Goal: Transaction & Acquisition: Purchase product/service

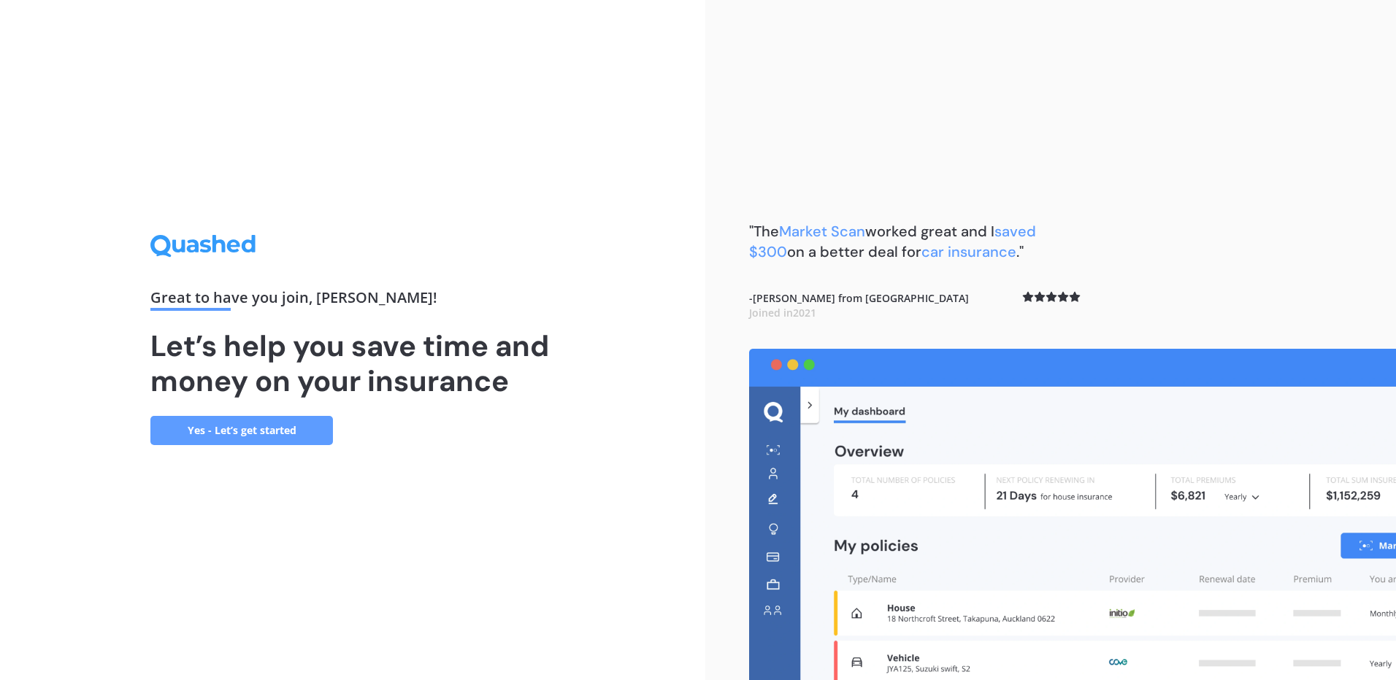
click at [304, 438] on link "Yes - Let’s get started" at bounding box center [241, 430] width 182 height 29
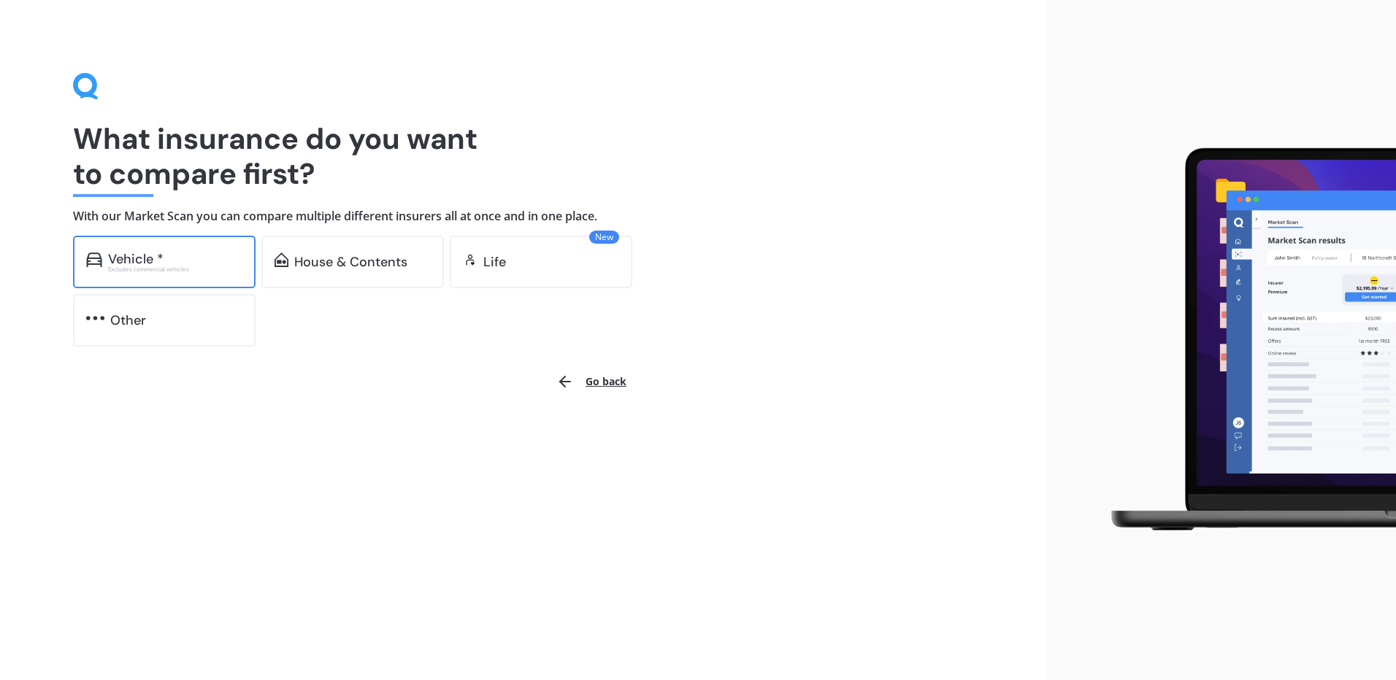
click at [209, 259] on div "Vehicle *" at bounding box center [175, 259] width 134 height 15
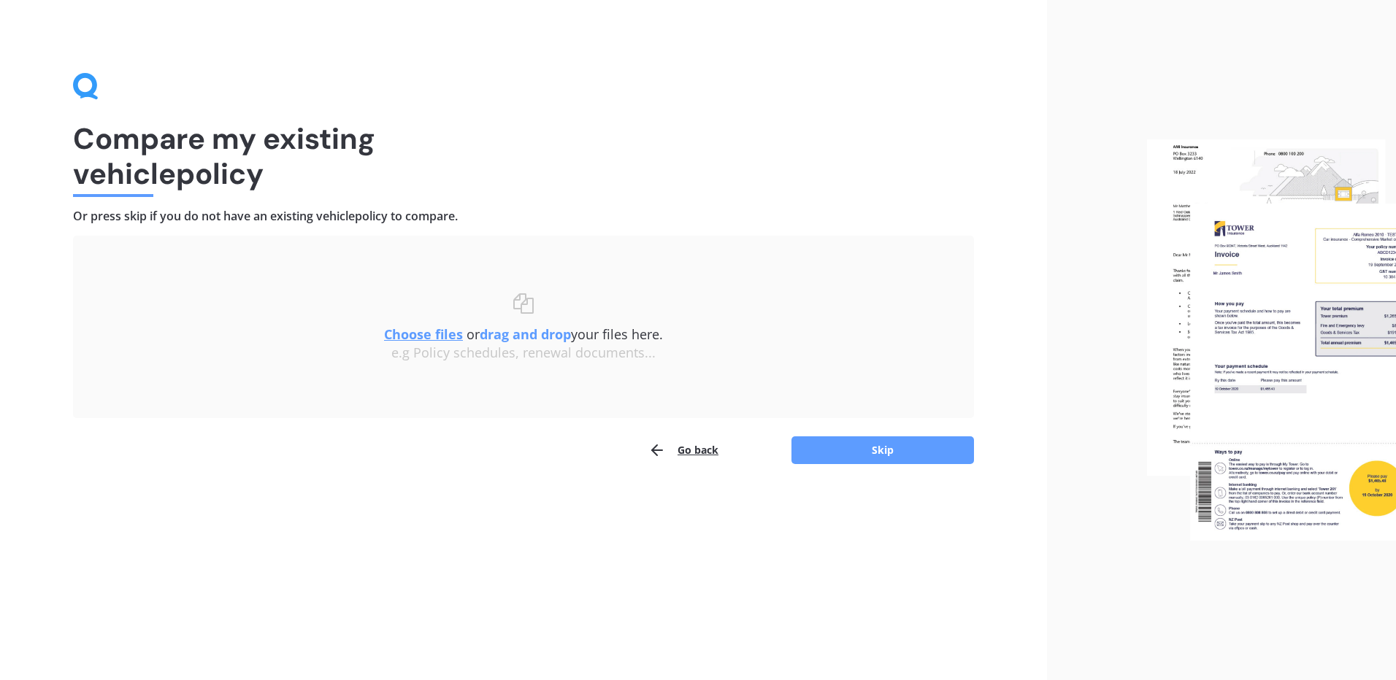
click at [434, 336] on u "Choose files" at bounding box center [423, 335] width 79 height 18
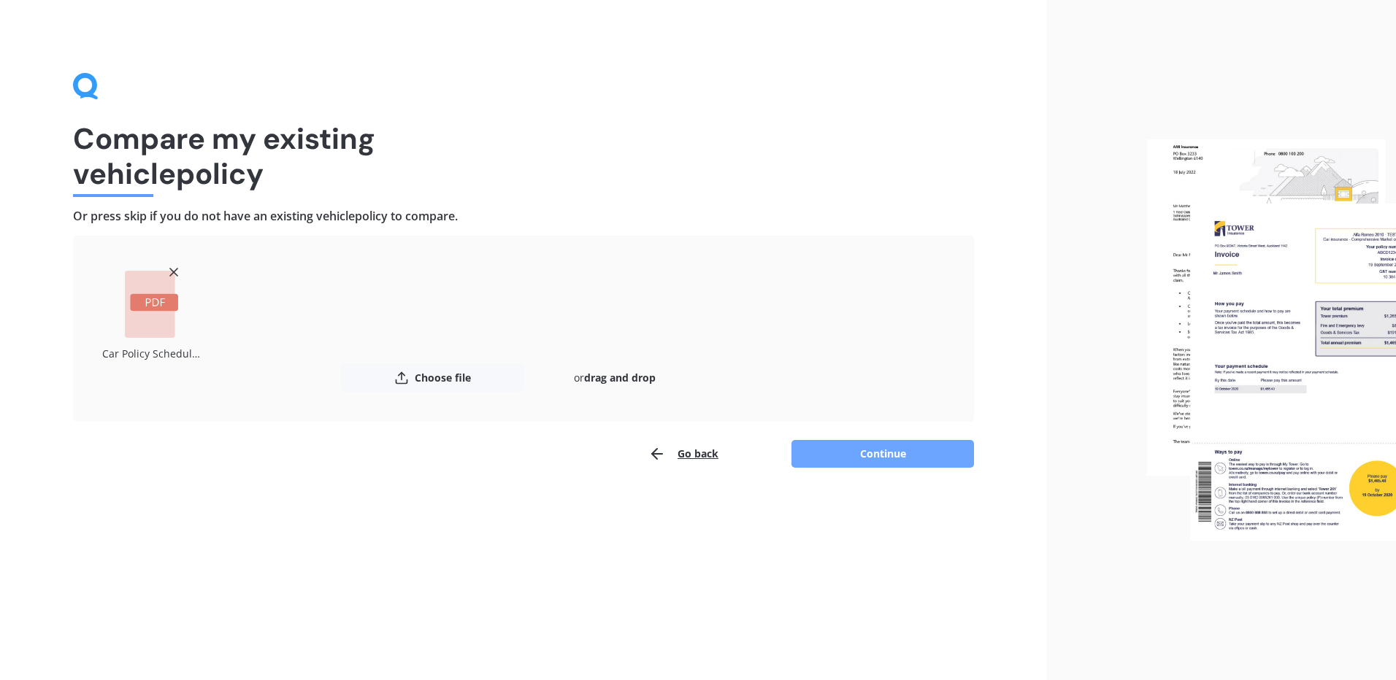
click at [882, 448] on button "Continue" at bounding box center [882, 454] width 182 height 28
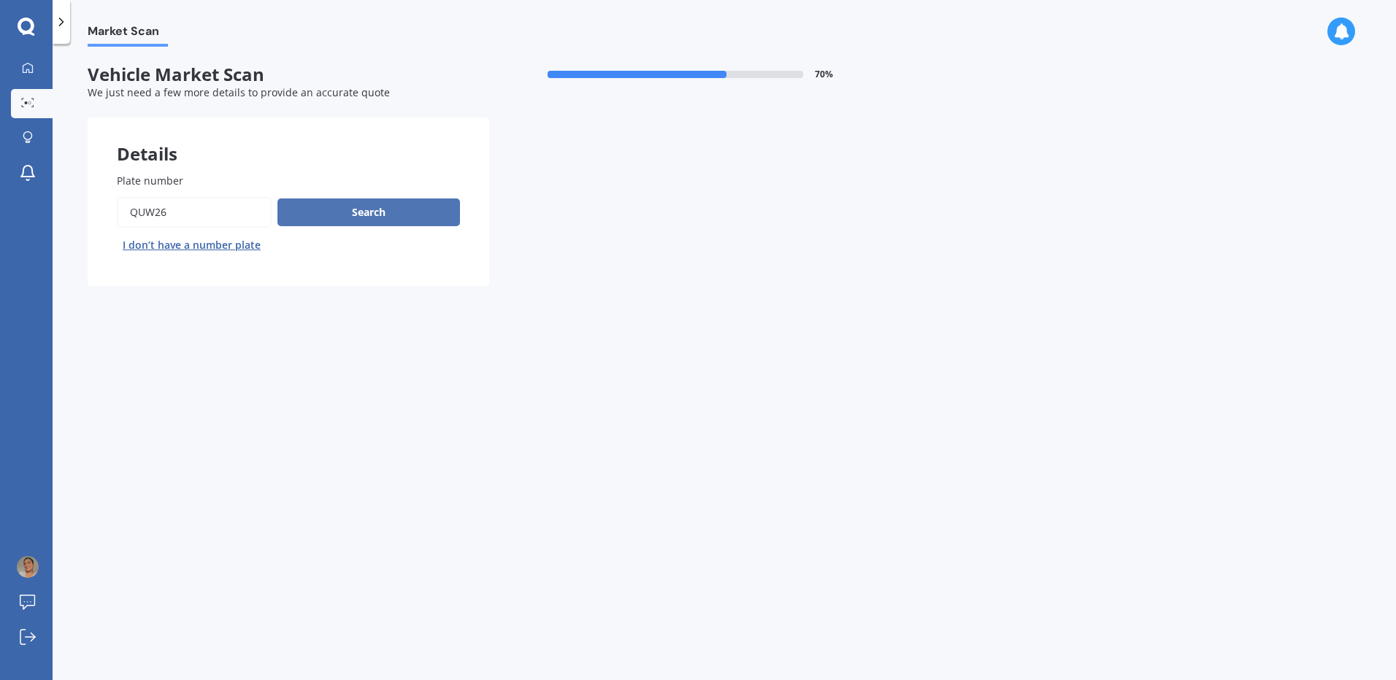
click at [398, 209] on button "Search" at bounding box center [368, 213] width 182 height 28
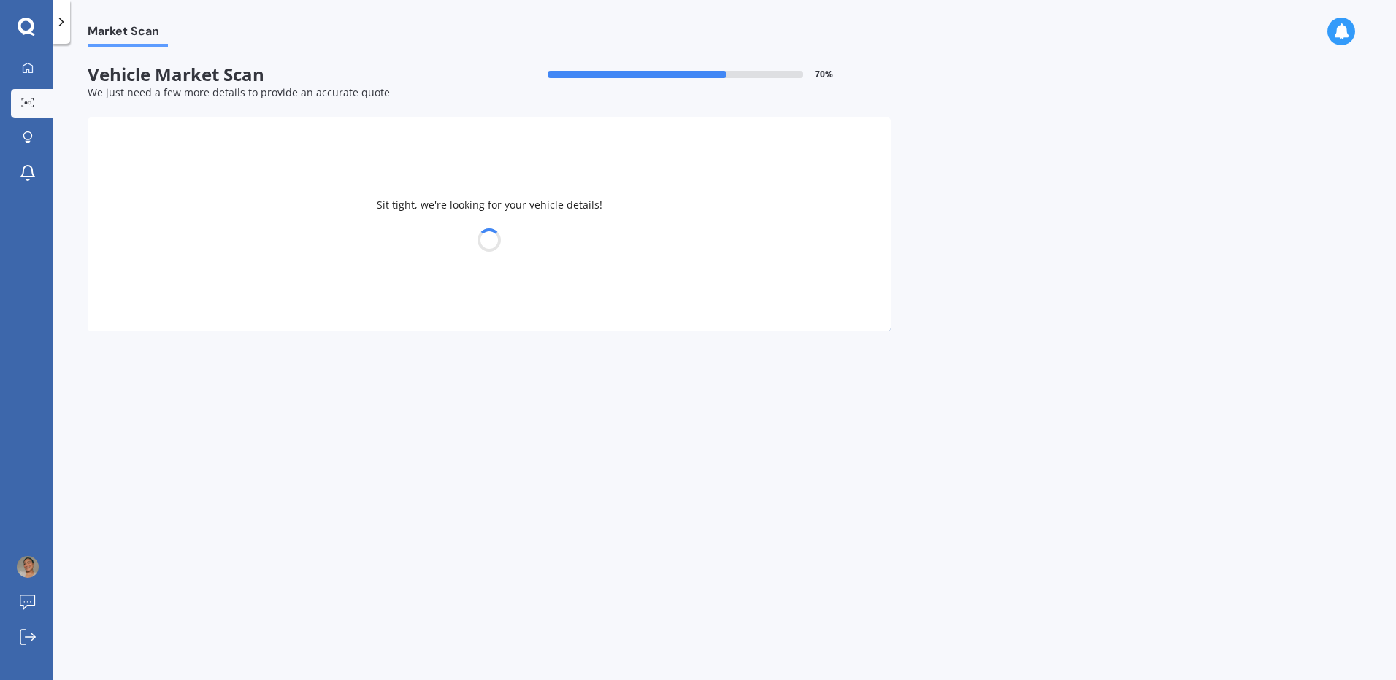
select select "HONDA"
select select "FREED"
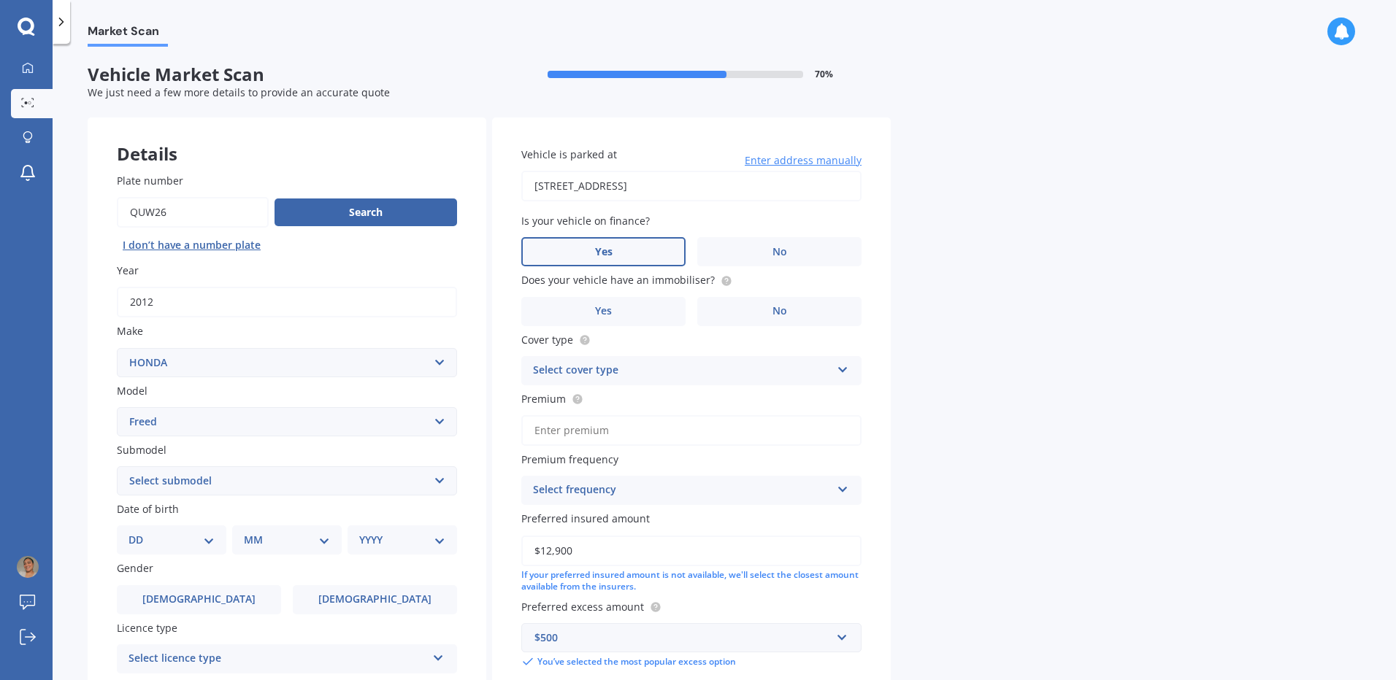
click at [634, 253] on label "Yes" at bounding box center [603, 251] width 164 height 29
click at [0, 0] on input "Yes" at bounding box center [0, 0] width 0 height 0
click at [721, 278] on circle at bounding box center [725, 280] width 9 height 9
click at [663, 299] on label "Yes" at bounding box center [603, 311] width 164 height 29
click at [0, 0] on input "Yes" at bounding box center [0, 0] width 0 height 0
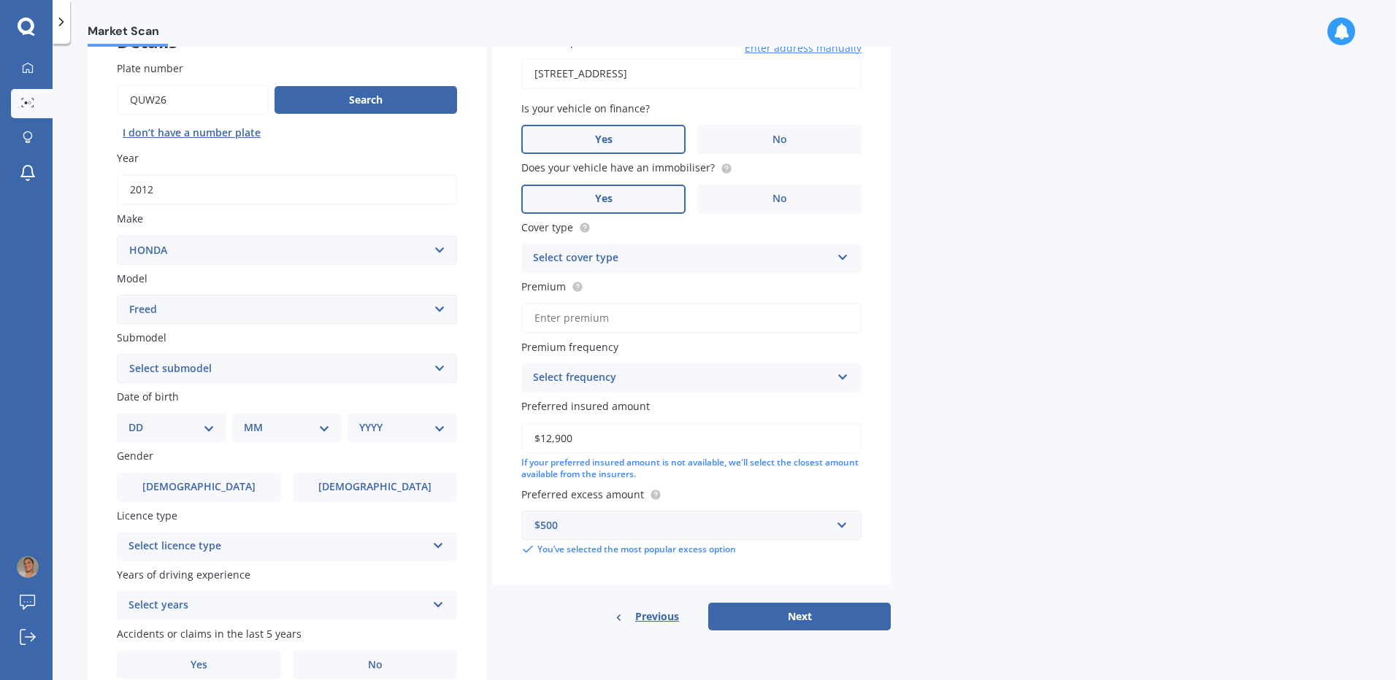
scroll to position [146, 0]
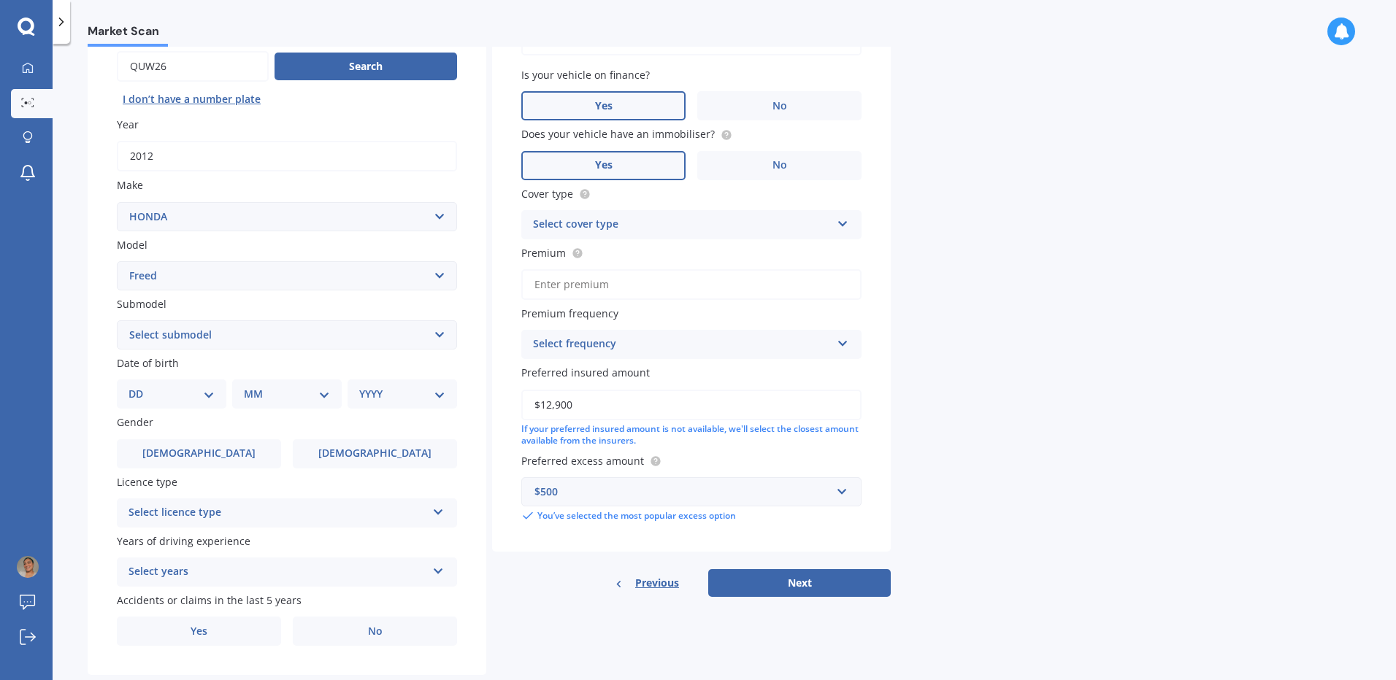
click at [756, 225] on div "Select cover type" at bounding box center [682, 225] width 298 height 18
click at [715, 258] on div "Comprehensive" at bounding box center [691, 253] width 339 height 26
click at [621, 289] on input "Premium" at bounding box center [691, 284] width 340 height 31
type input "$72.26"
click at [805, 345] on div "Select frequency" at bounding box center [682, 345] width 298 height 18
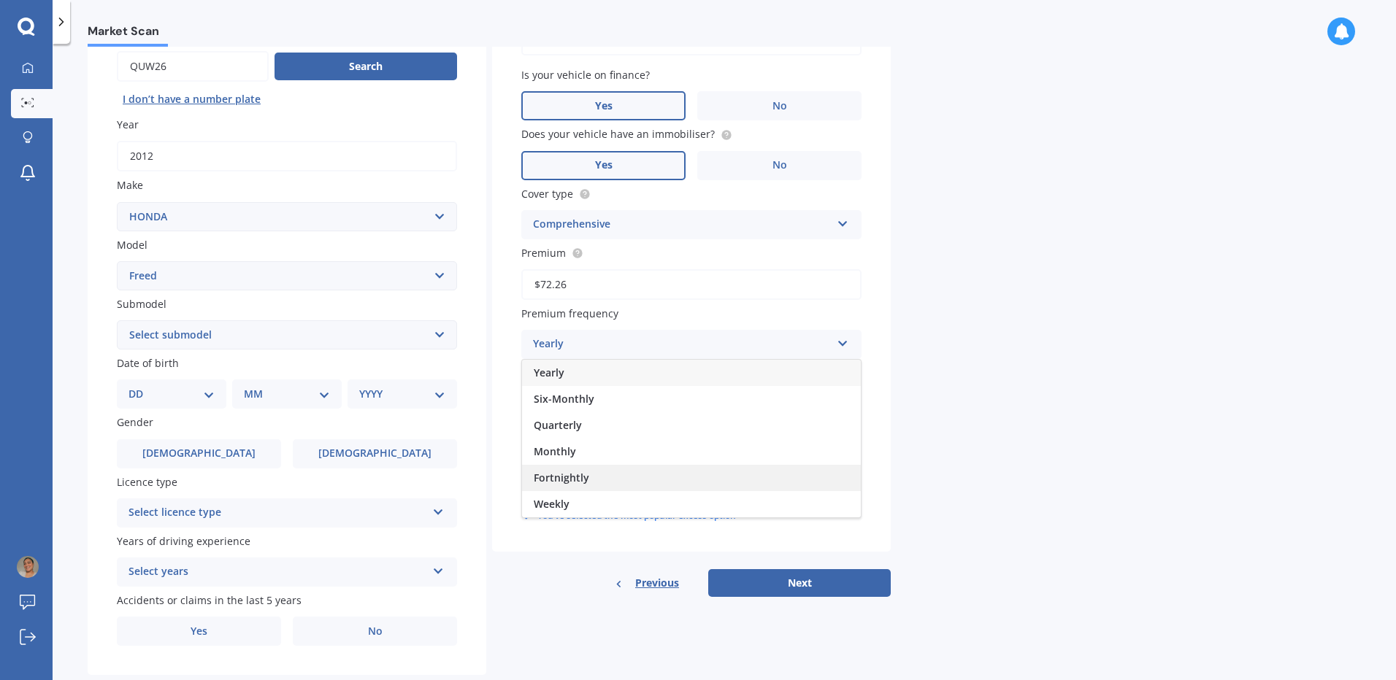
click at [615, 473] on div "Fortnightly" at bounding box center [691, 478] width 339 height 26
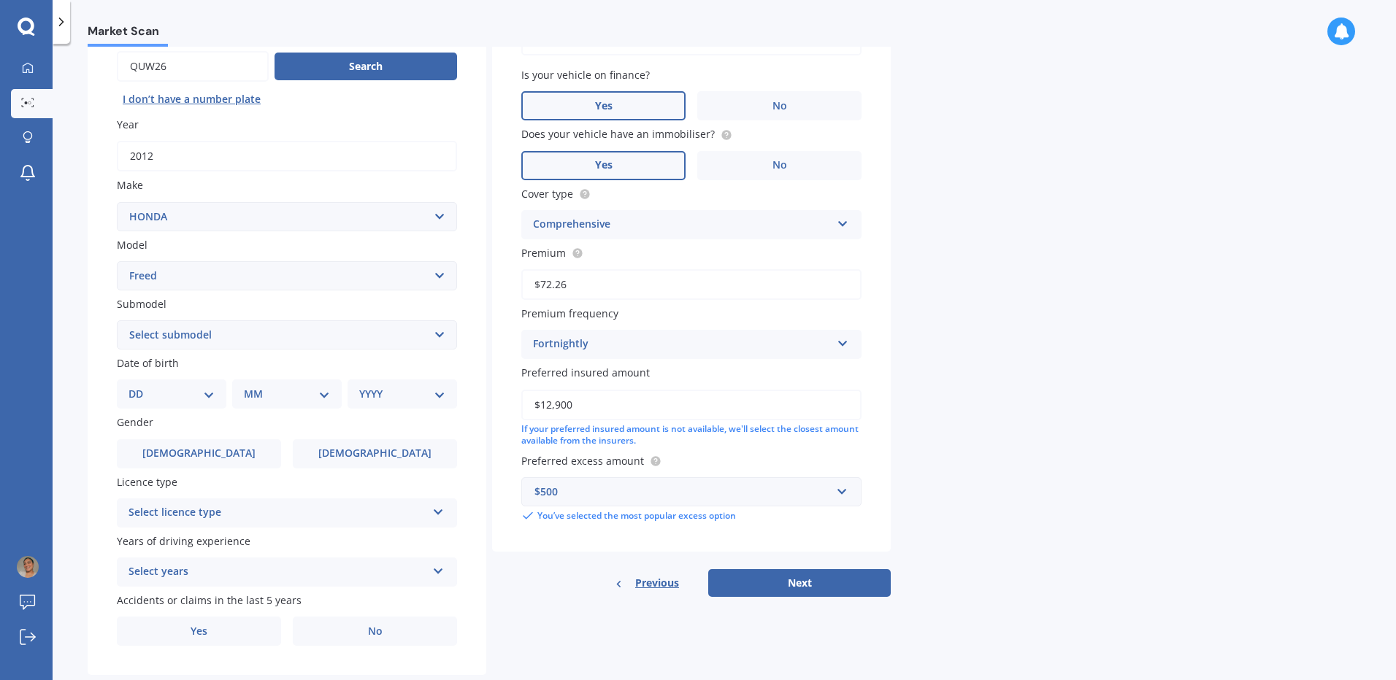
click at [223, 328] on select "Select submodel 1.5 Station Wagon" at bounding box center [287, 334] width 340 height 29
click at [89, 333] on div "Plate number Search I don’t have a number plate Year [DATE] Make Select make AC…" at bounding box center [287, 337] width 399 height 678
click at [171, 390] on select "DD 01 02 03 04 05 06 07 08 09 10 11 12 13 14 15 16 17 18 19 20 21 22 23 24 25 2…" at bounding box center [171, 394] width 86 height 16
select select "14"
click at [140, 386] on select "DD 01 02 03 04 05 06 07 08 09 10 11 12 13 14 15 16 17 18 19 20 21 22 23 24 25 2…" at bounding box center [171, 394] width 86 height 16
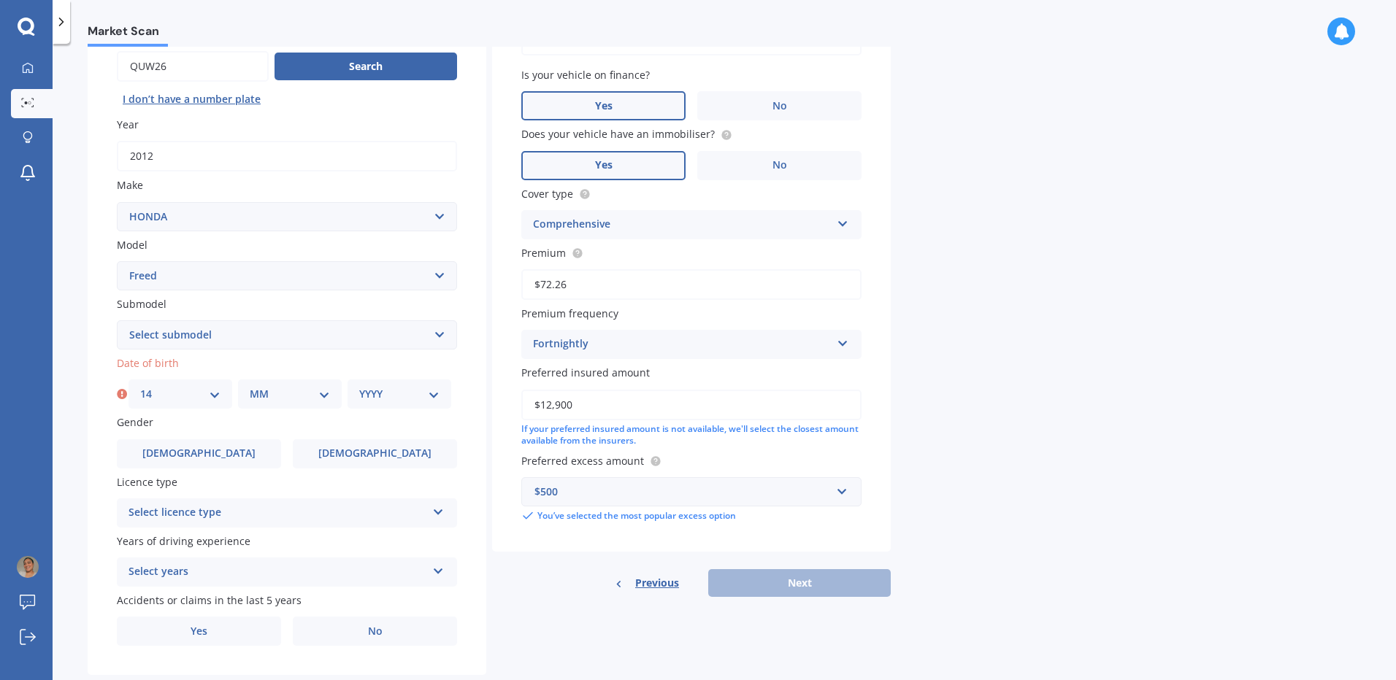
click at [278, 394] on select "MM 01 02 03 04 05 06 07 08 09 10 11 12" at bounding box center [290, 394] width 80 height 16
select select "05"
click at [250, 386] on select "MM 01 02 03 04 05 06 07 08 09 10 11 12" at bounding box center [290, 394] width 80 height 16
click at [413, 402] on select "YYYY 2025 2024 2023 2022 2021 2020 2019 2018 2017 2016 2015 2014 2013 2012 2011…" at bounding box center [399, 394] width 80 height 16
select select "1996"
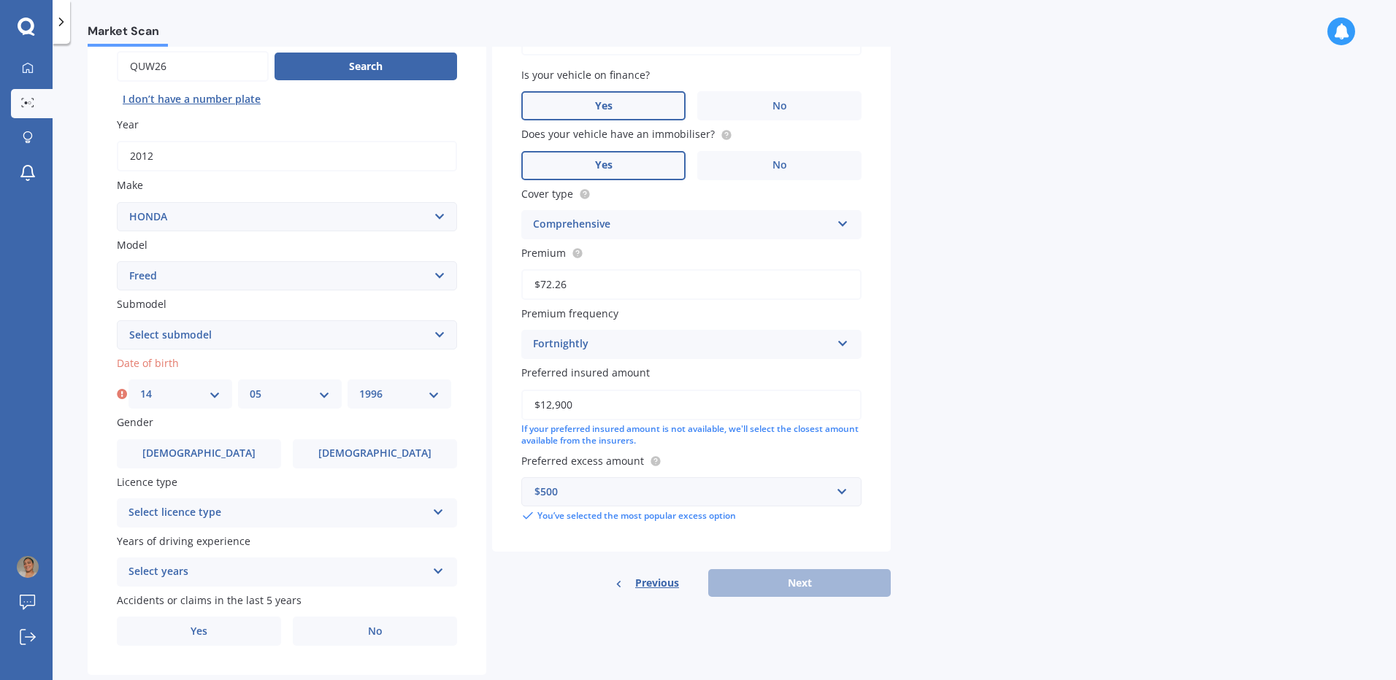
click at [359, 386] on select "YYYY 2025 2024 2023 2022 2021 2020 2019 2018 2017 2016 2015 2014 2013 2012 2011…" at bounding box center [399, 394] width 80 height 16
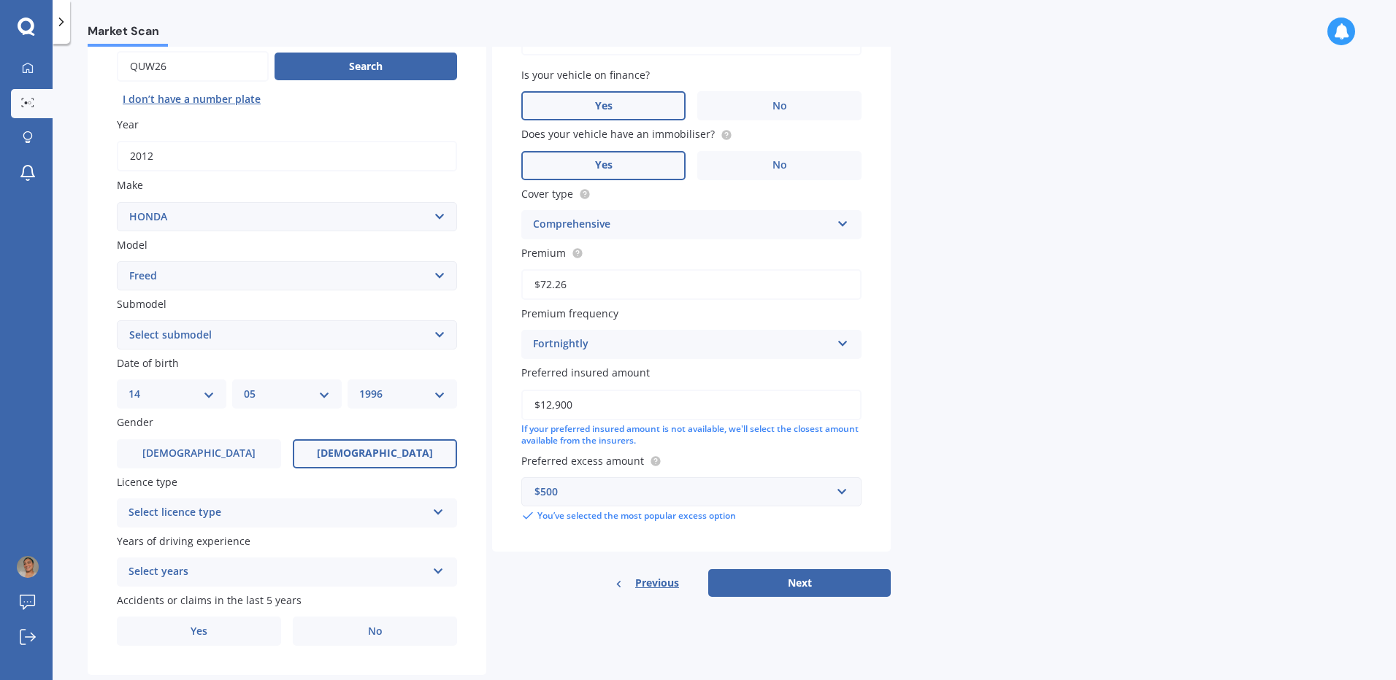
click at [345, 455] on label "[DEMOGRAPHIC_DATA]" at bounding box center [375, 453] width 164 height 29
click at [0, 0] on input "[DEMOGRAPHIC_DATA]" at bounding box center [0, 0] width 0 height 0
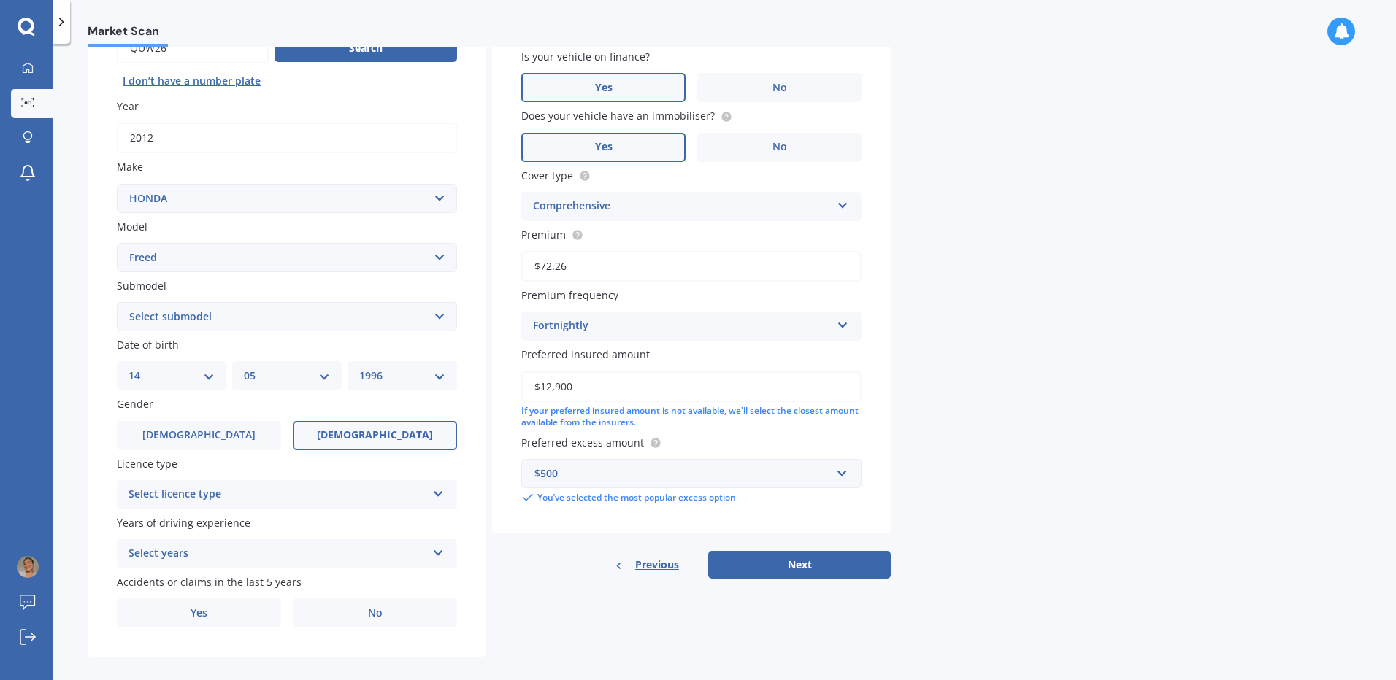
scroll to position [179, 0]
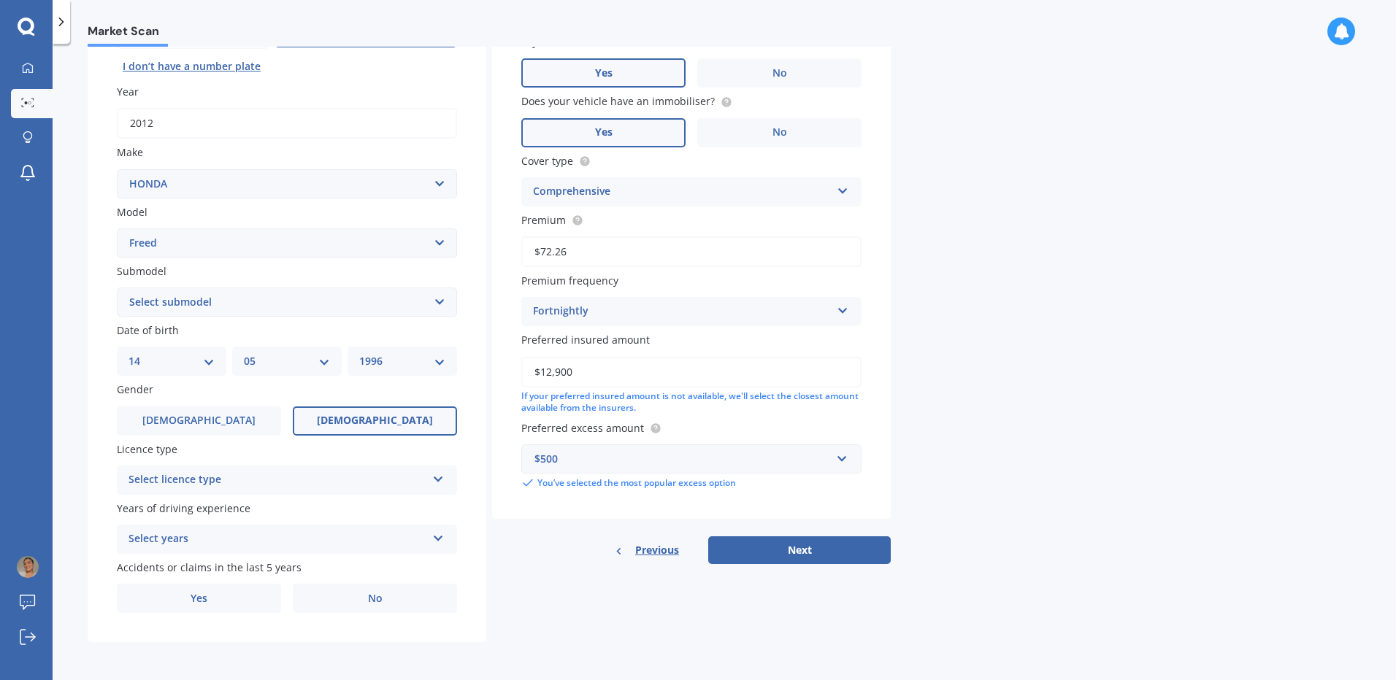
click at [312, 482] on div "Select licence type" at bounding box center [277, 481] width 298 height 18
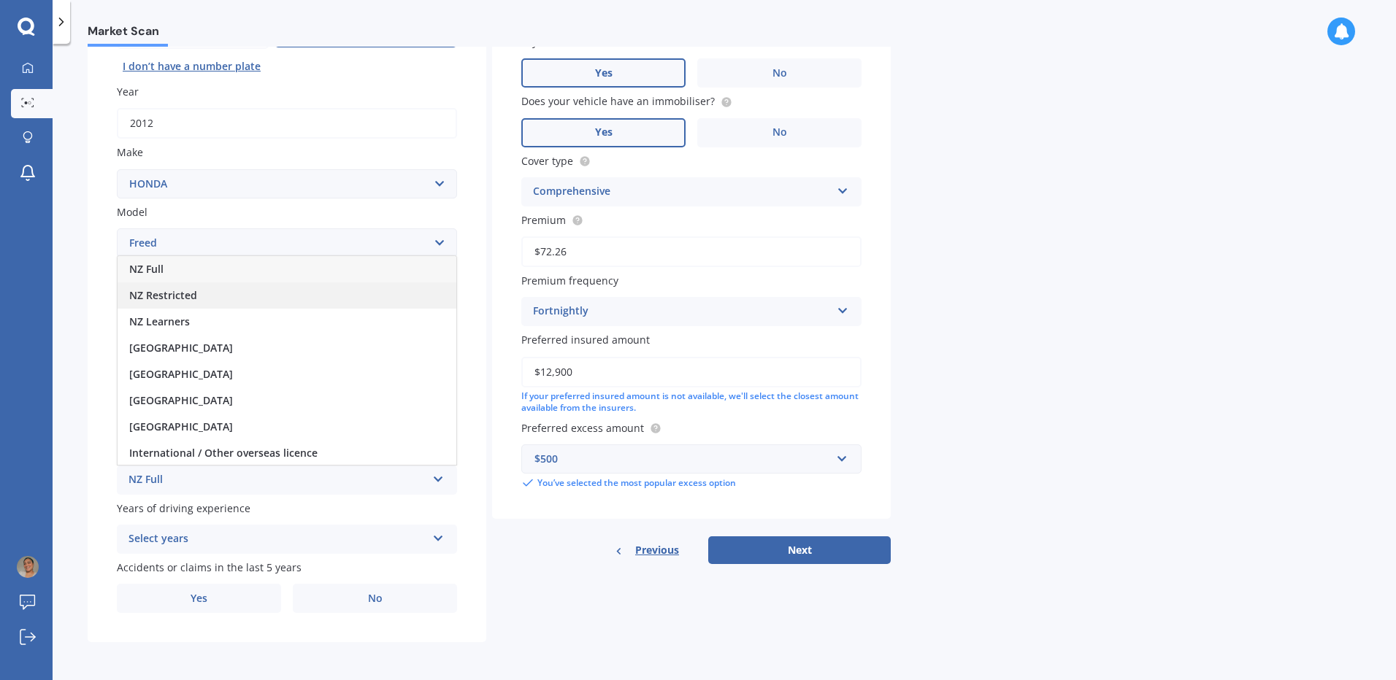
click at [200, 296] on div "NZ Restricted" at bounding box center [287, 295] width 339 height 26
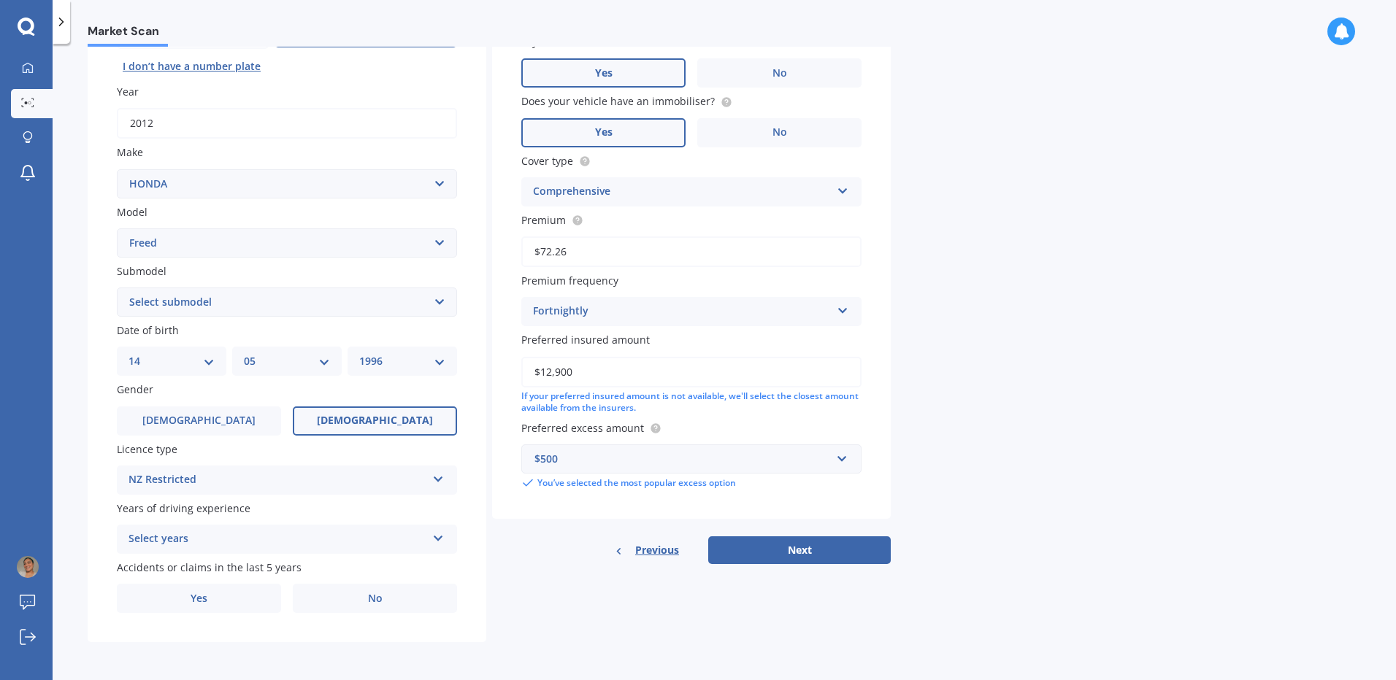
click at [301, 540] on div "Select years" at bounding box center [277, 540] width 298 height 18
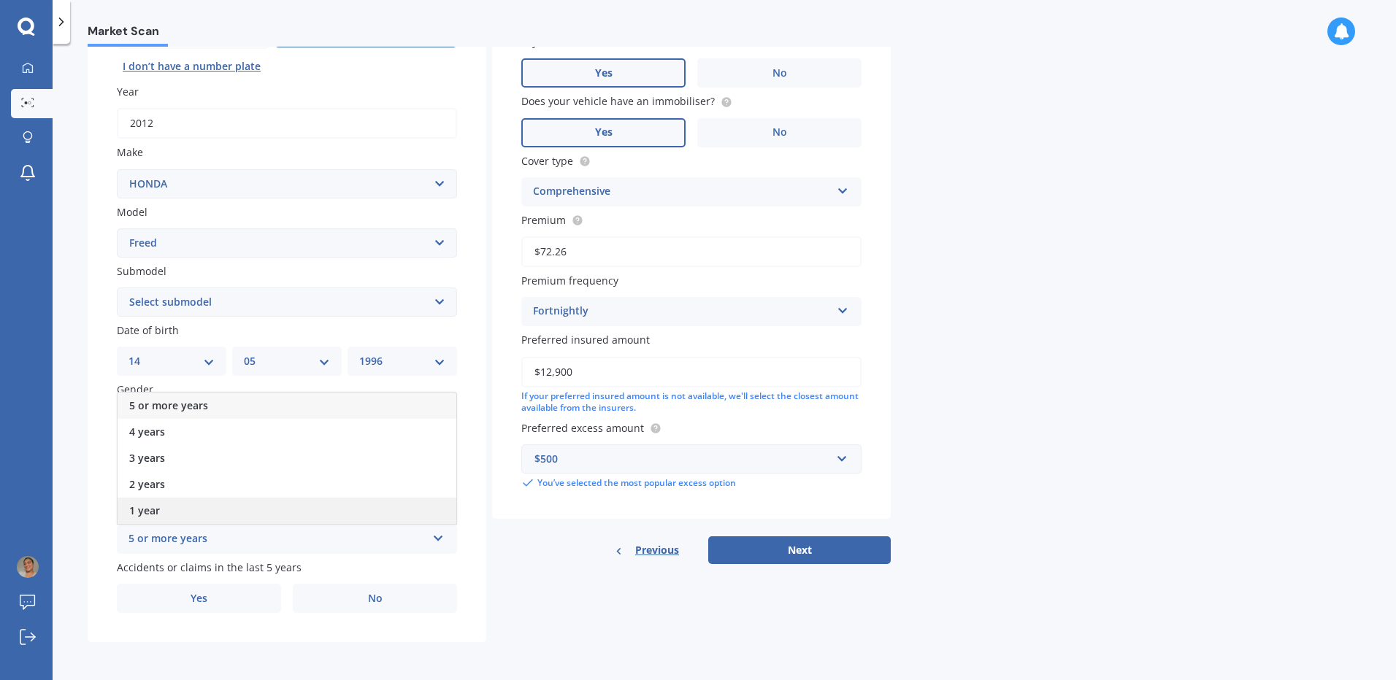
click at [173, 499] on div "1 year" at bounding box center [287, 511] width 339 height 26
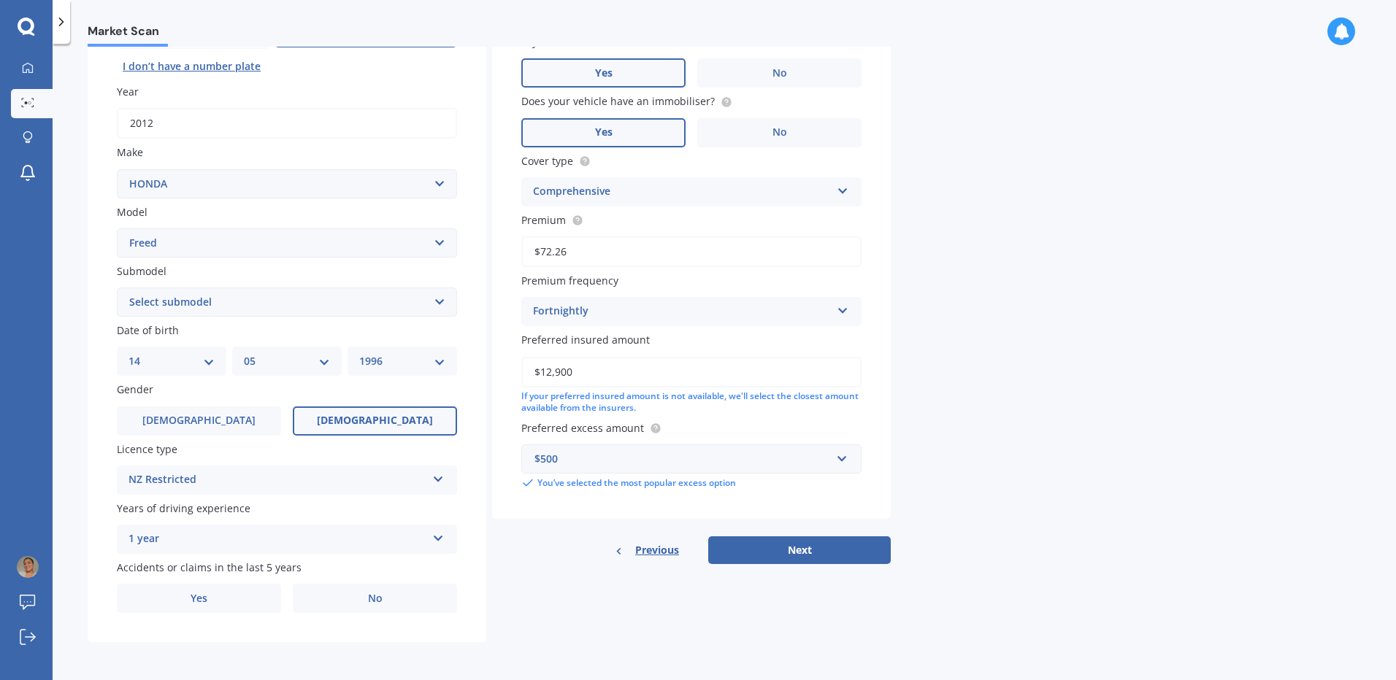
click at [175, 537] on div "1 year" at bounding box center [277, 540] width 298 height 18
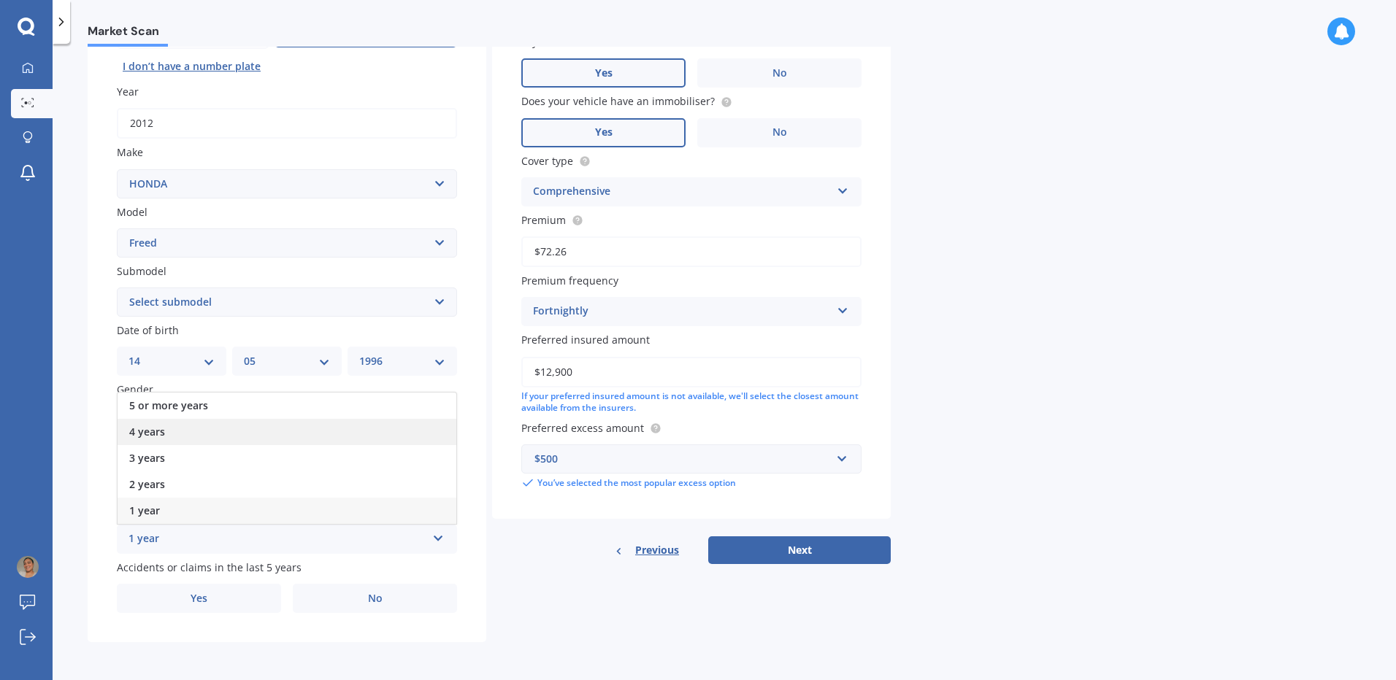
click at [191, 439] on div "4 years" at bounding box center [287, 432] width 339 height 26
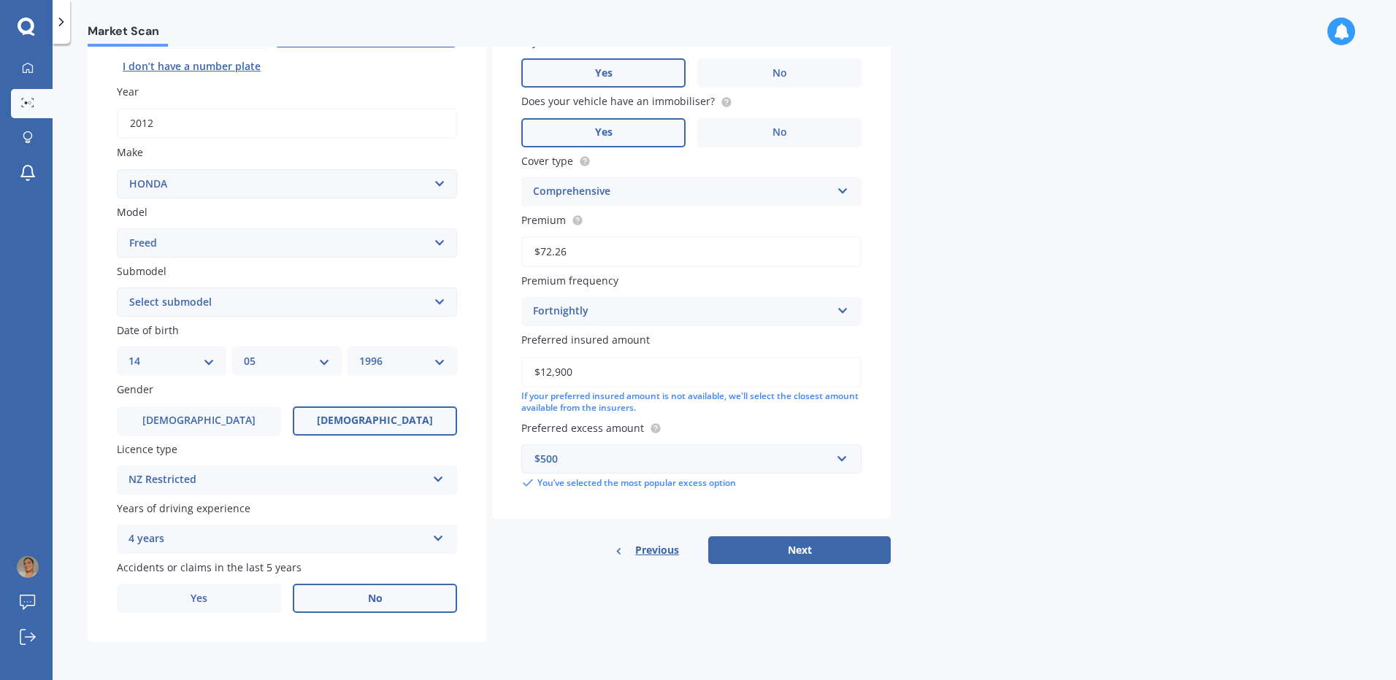
click at [413, 596] on label "No" at bounding box center [375, 598] width 164 height 29
click at [0, 0] on input "No" at bounding box center [0, 0] width 0 height 0
click at [826, 552] on button "Next" at bounding box center [799, 550] width 182 height 28
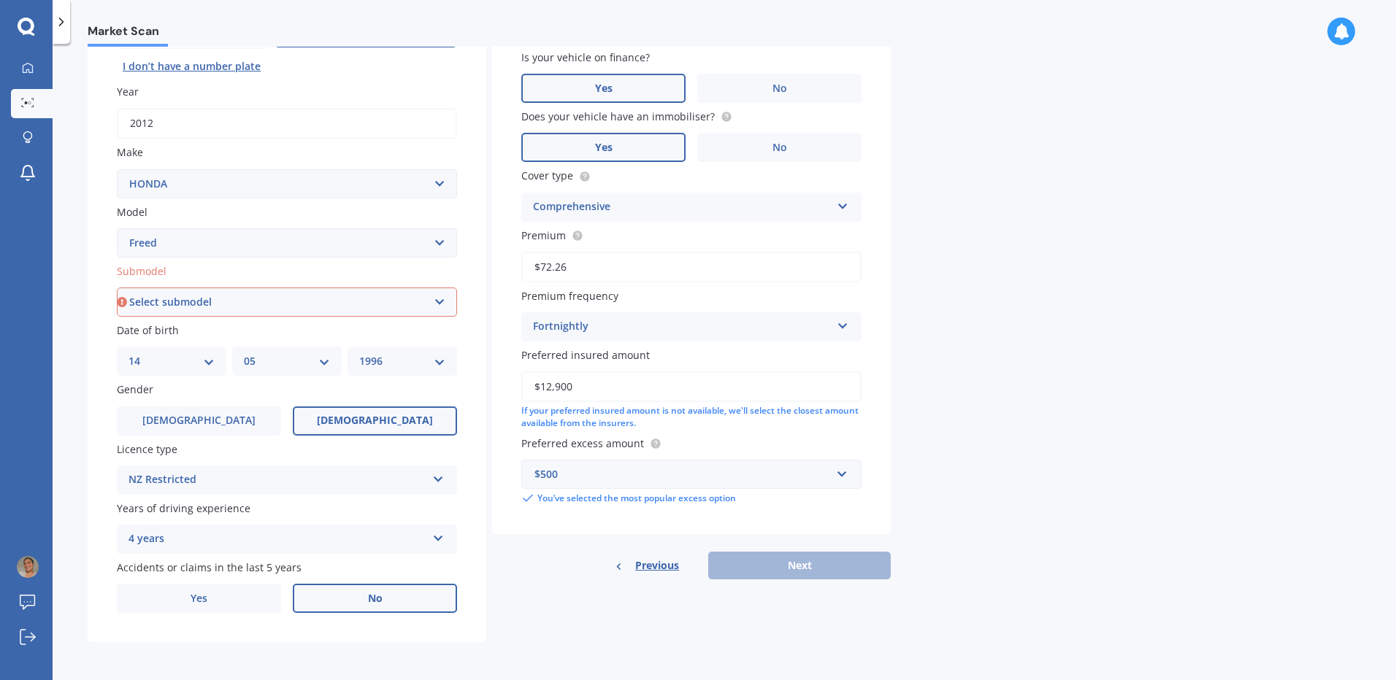
click at [319, 312] on select "Select submodel 1.5 Station Wagon" at bounding box center [287, 302] width 340 height 29
select select "1.5"
click at [117, 288] on select "Select submodel 1.5 Station Wagon" at bounding box center [287, 302] width 340 height 29
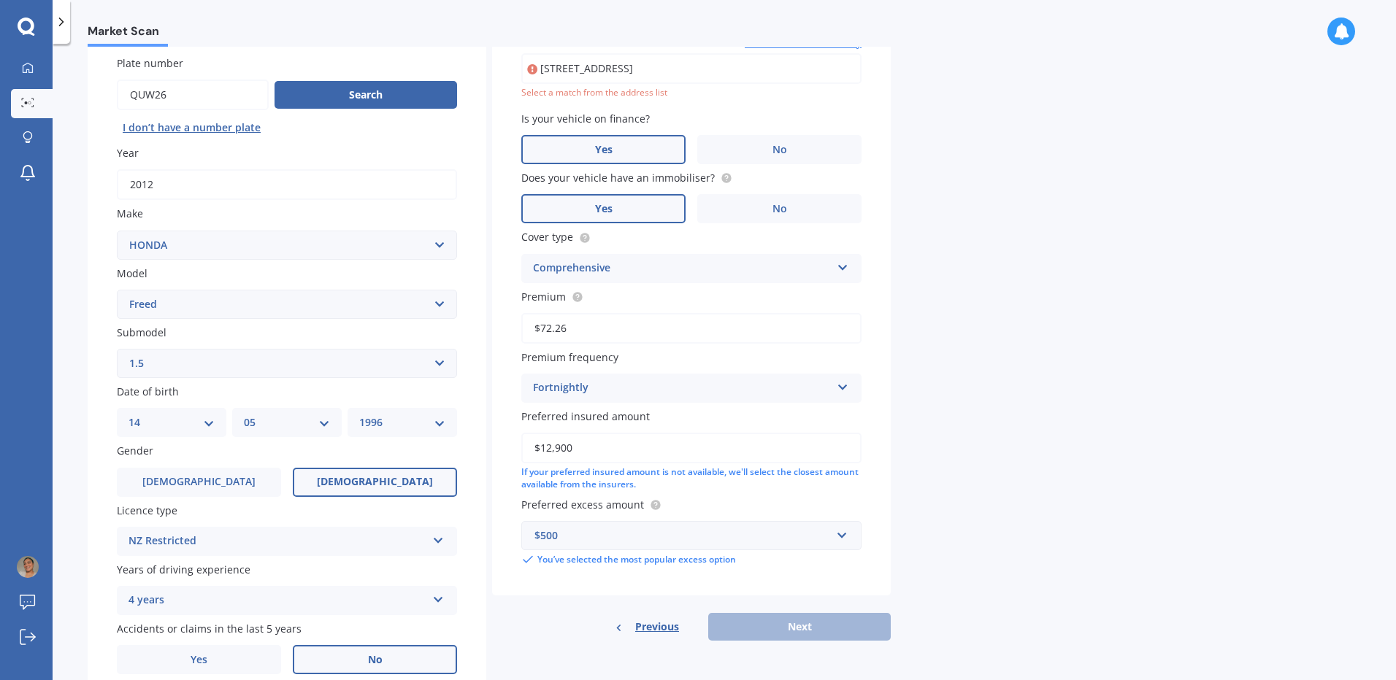
scroll to position [100, 0]
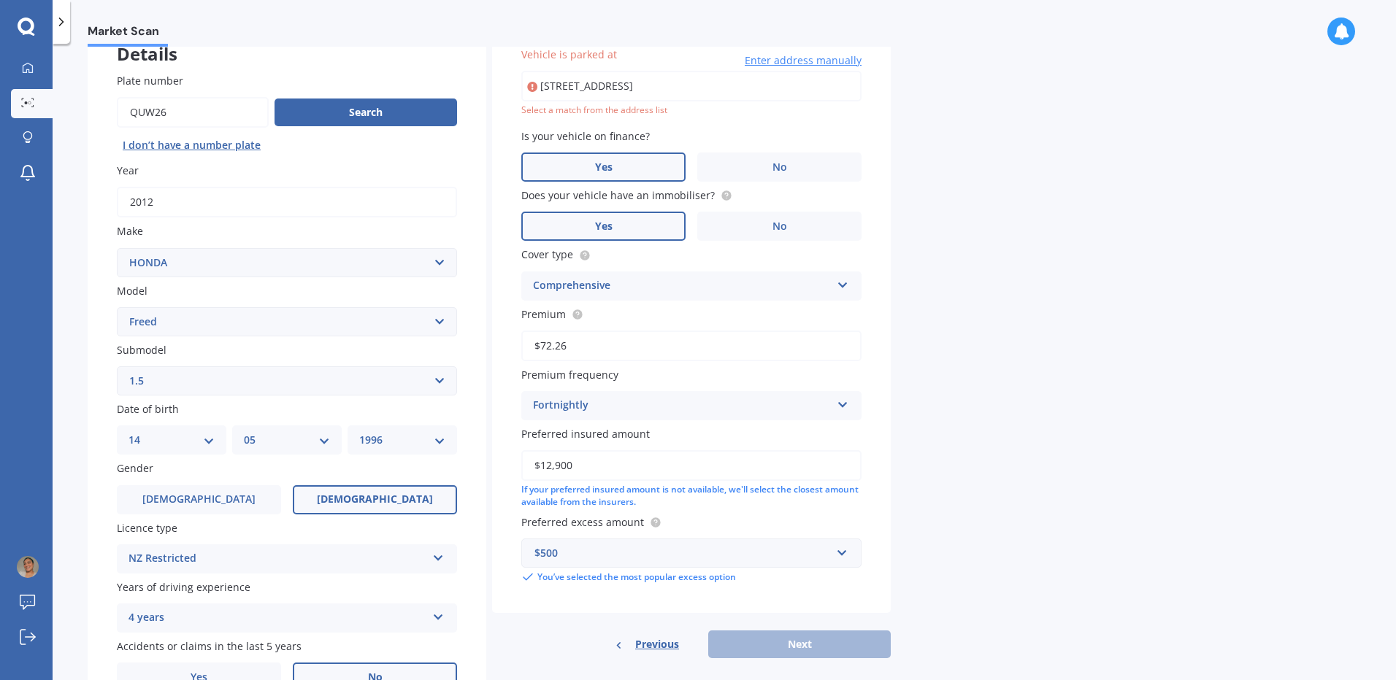
type input "[STREET_ADDRESS]"
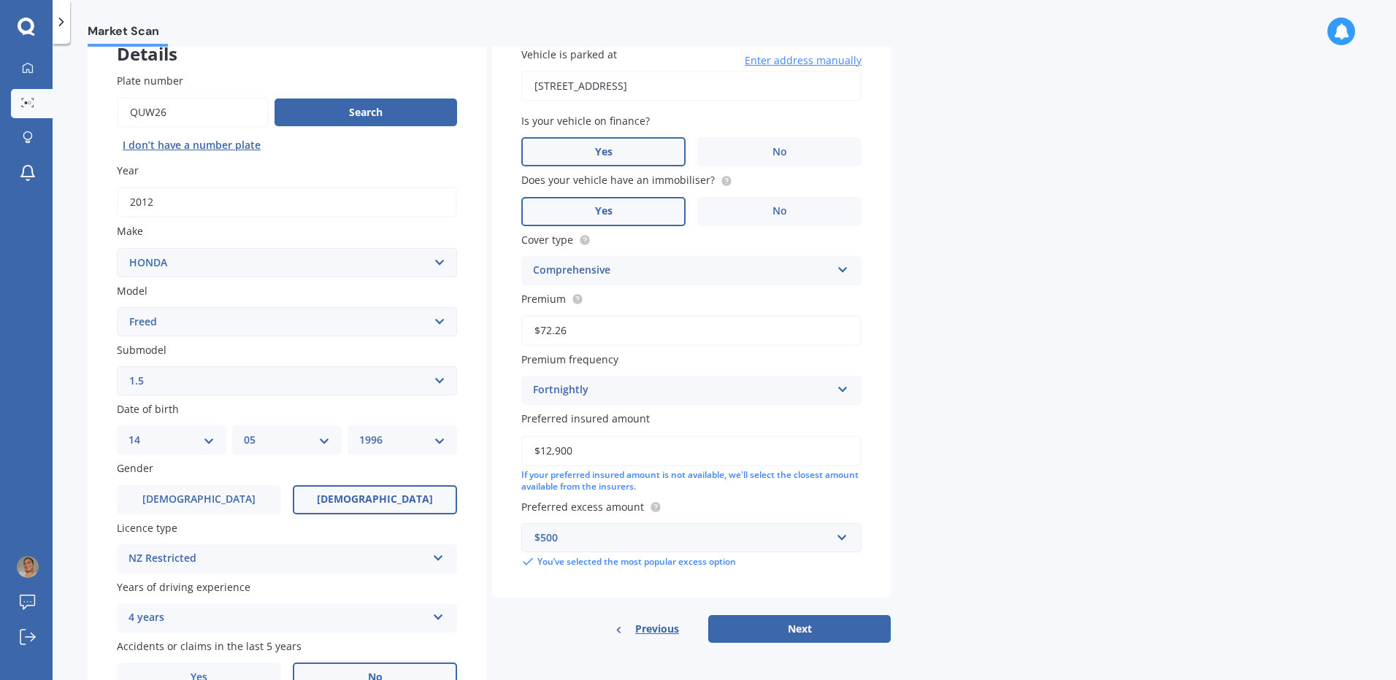
scroll to position [179, 0]
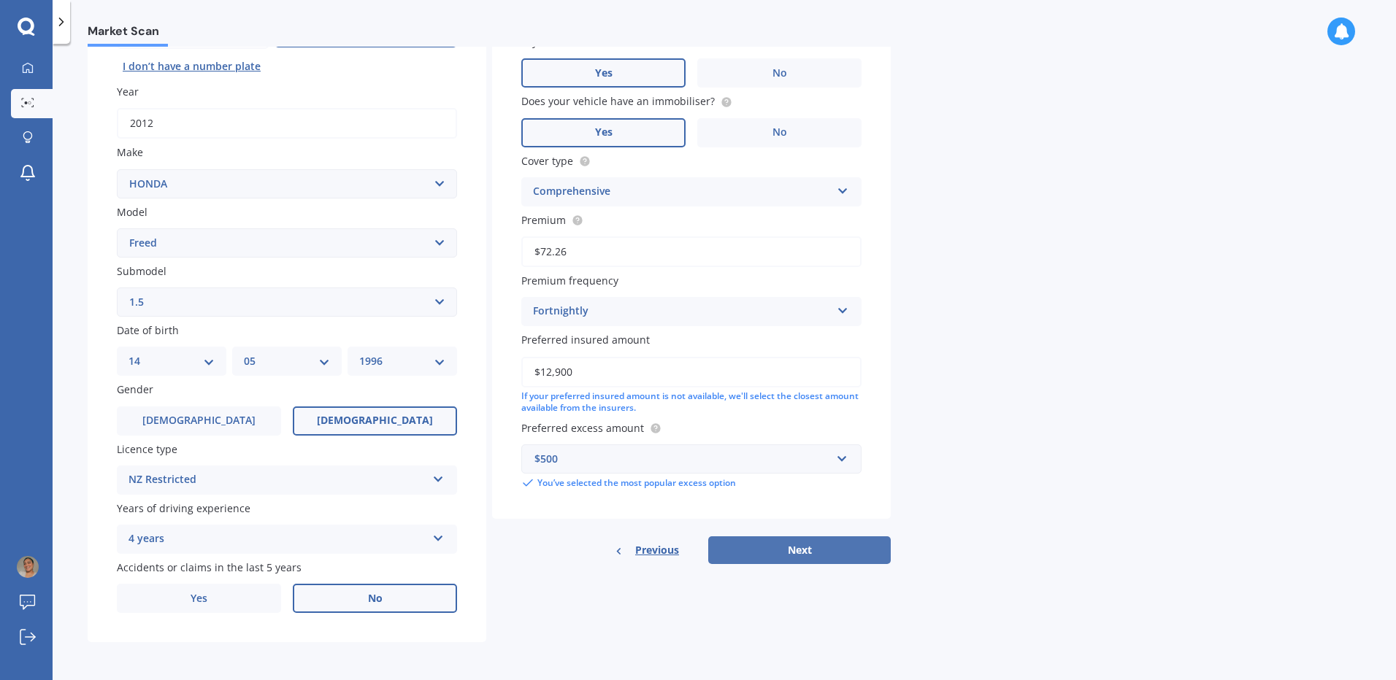
click at [802, 547] on button "Next" at bounding box center [799, 550] width 182 height 28
select select "14"
select select "05"
select select "1996"
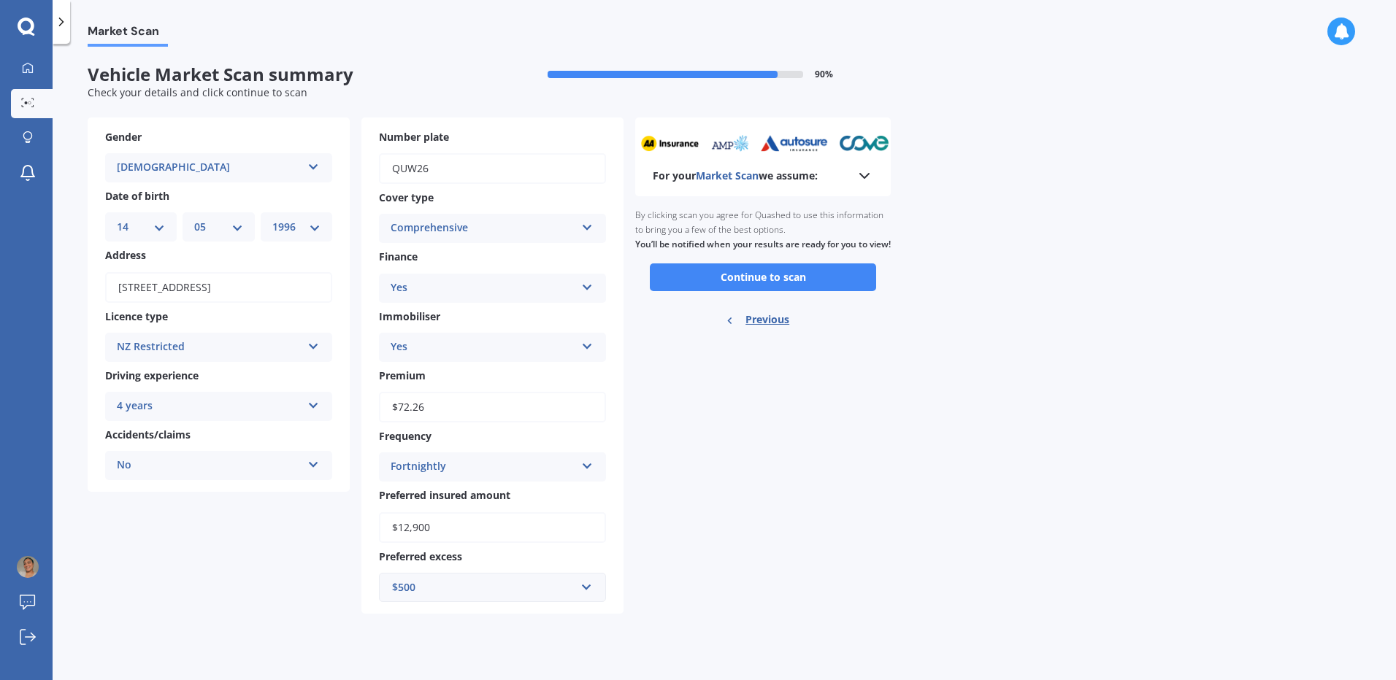
scroll to position [0, 0]
click at [826, 291] on button "Continue to scan" at bounding box center [763, 277] width 226 height 28
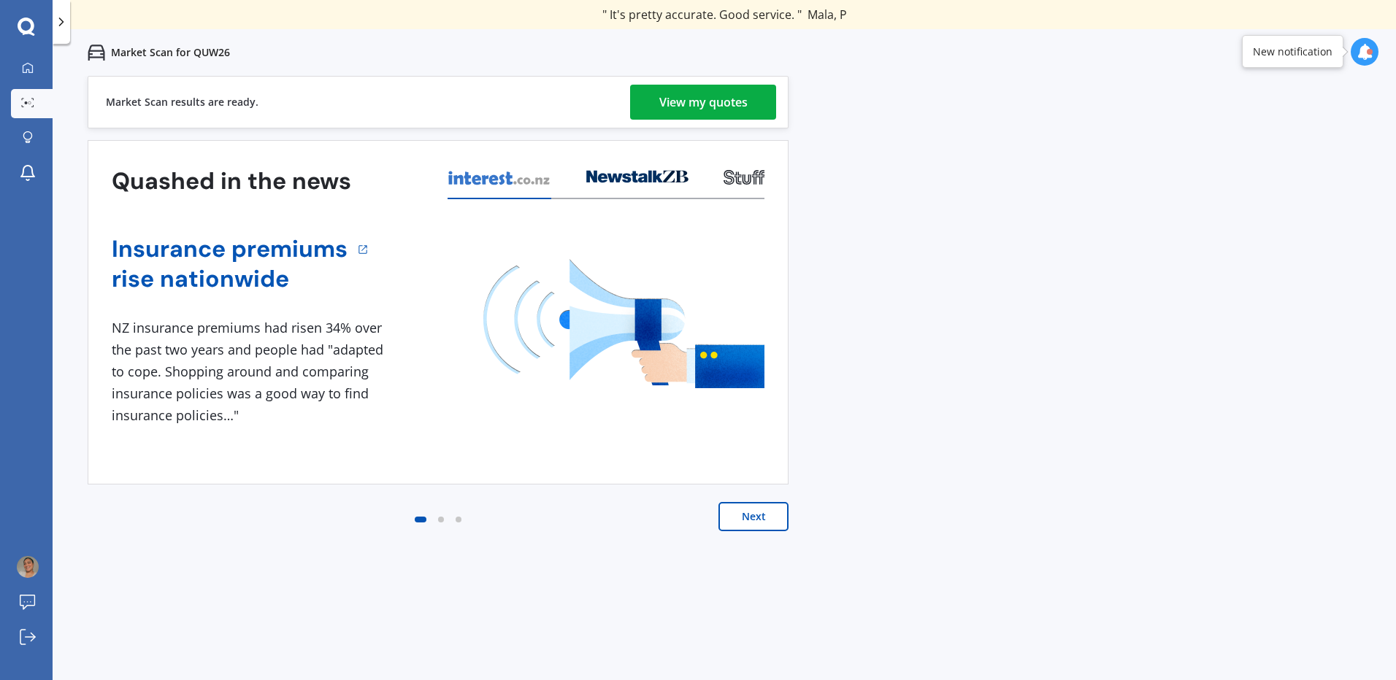
click at [704, 102] on div "View my quotes" at bounding box center [703, 102] width 88 height 35
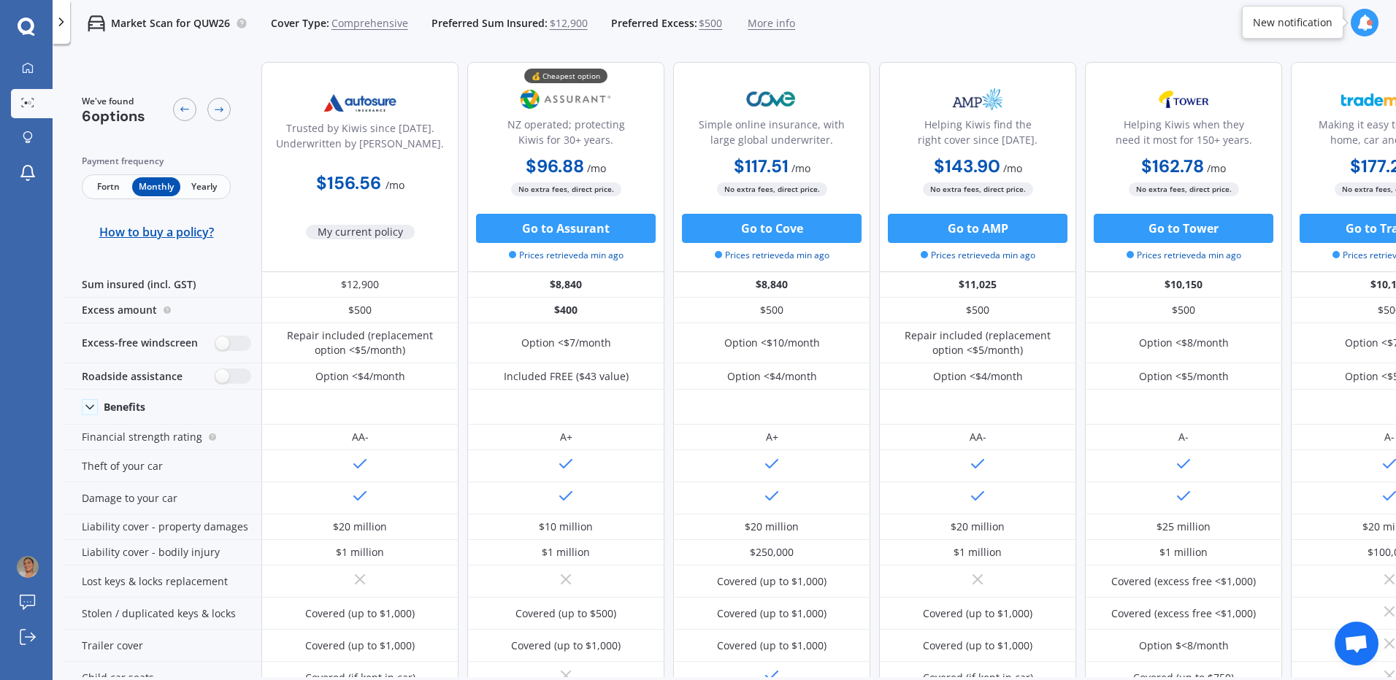
click at [96, 188] on span "Fortn" at bounding box center [108, 186] width 47 height 19
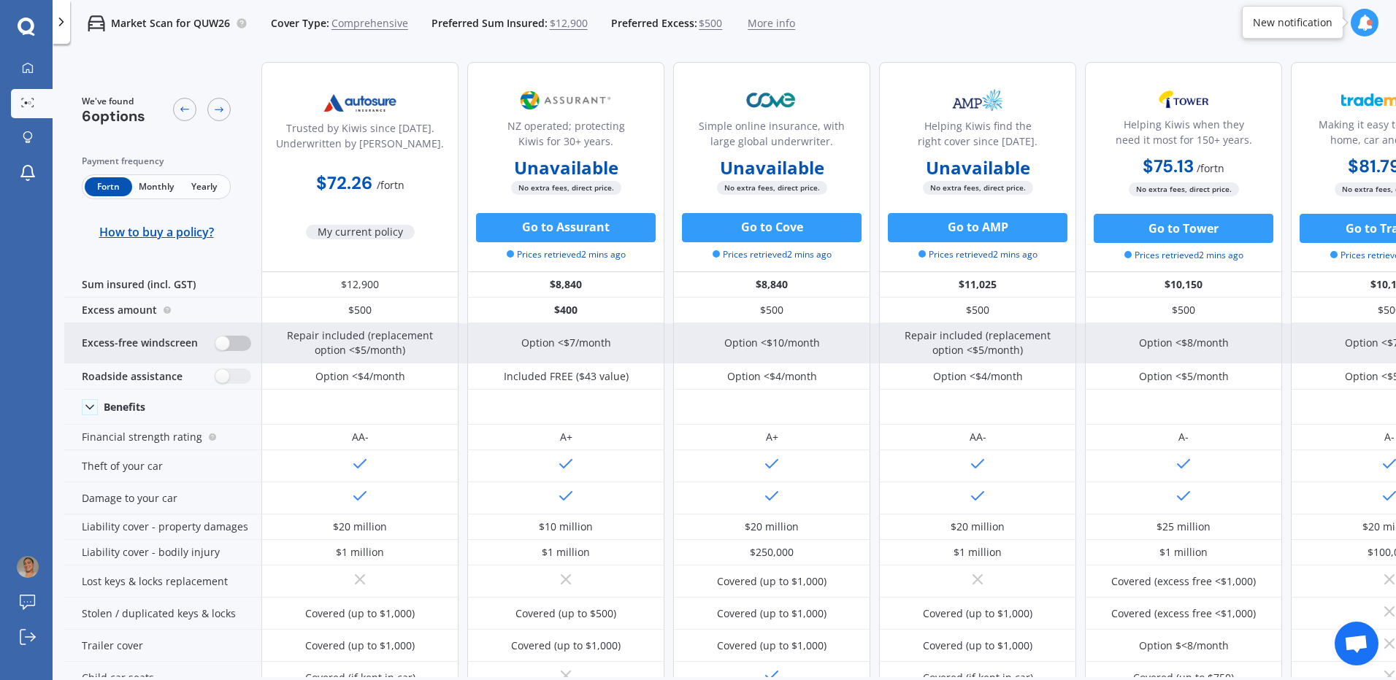
click at [223, 345] on label at bounding box center [233, 343] width 36 height 15
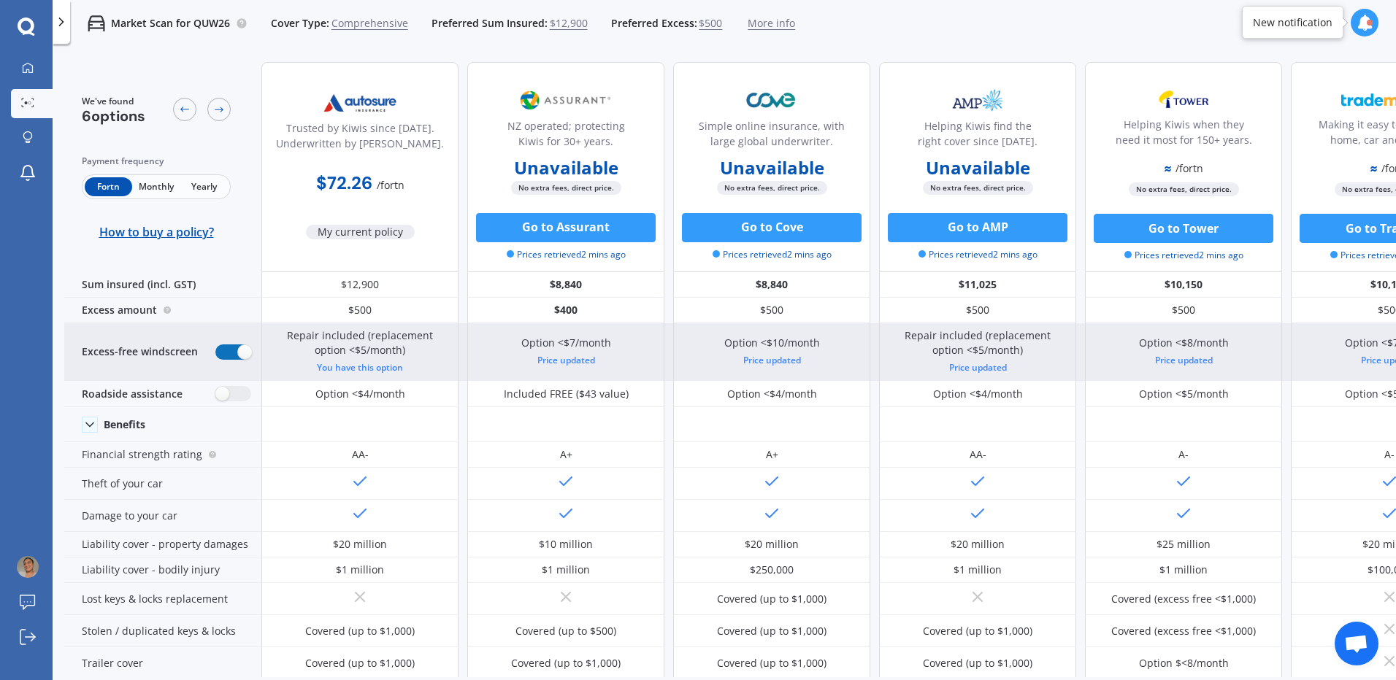
click at [223, 345] on label at bounding box center [233, 352] width 36 height 15
radio input "false"
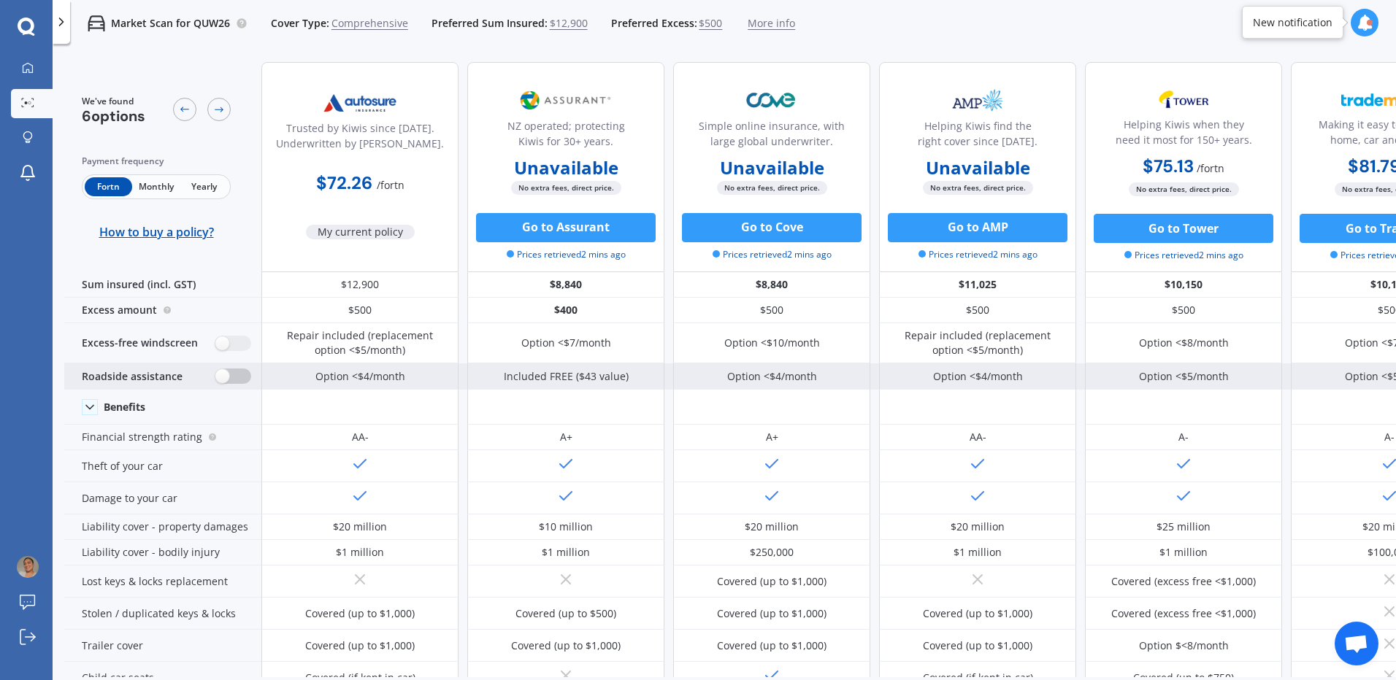
click at [226, 372] on label at bounding box center [233, 376] width 36 height 15
radio input "true"
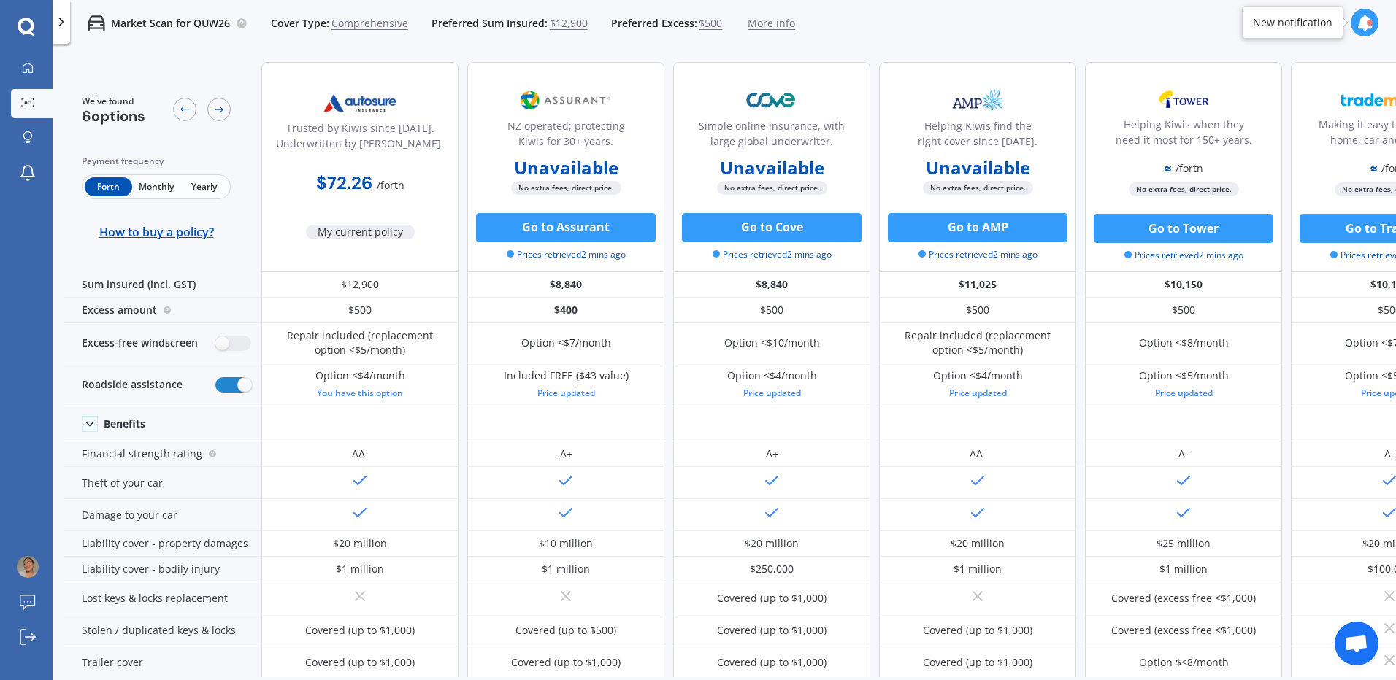
click at [162, 184] on span "Monthly" at bounding box center [155, 186] width 47 height 19
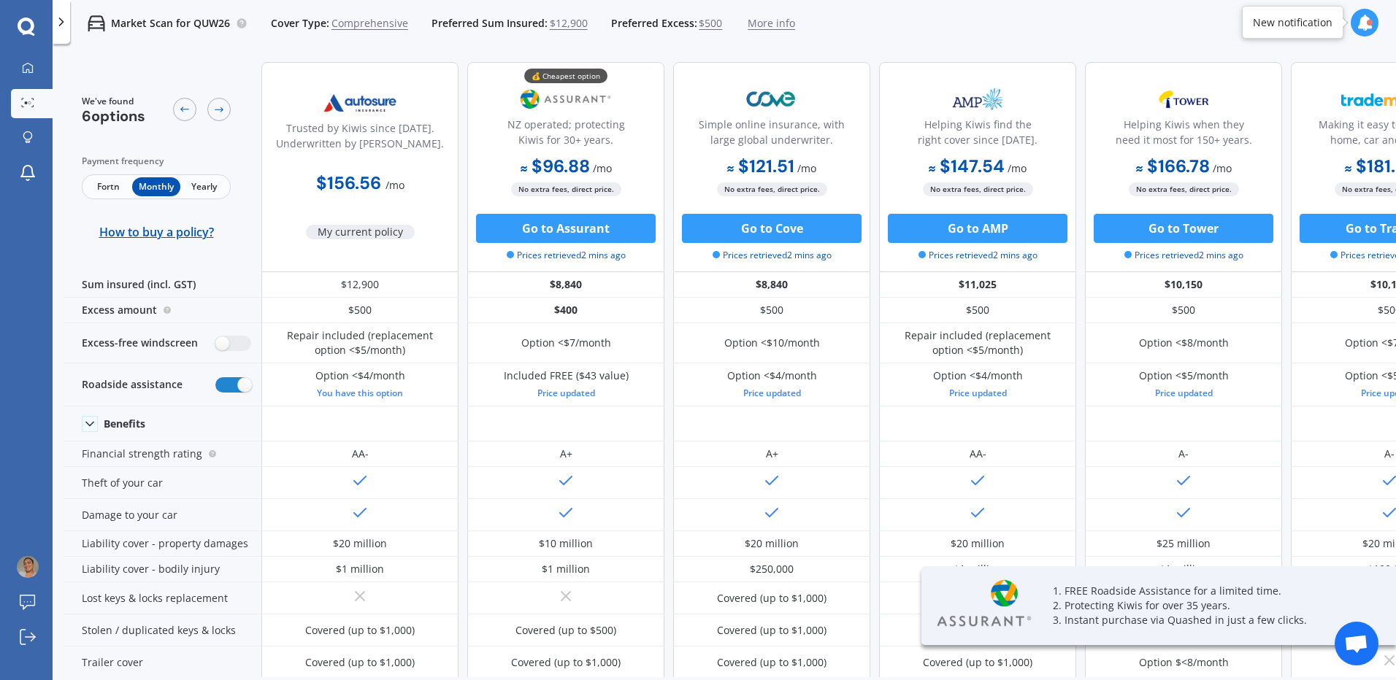
click at [929, 170] on icon at bounding box center [931, 168] width 7 height 5
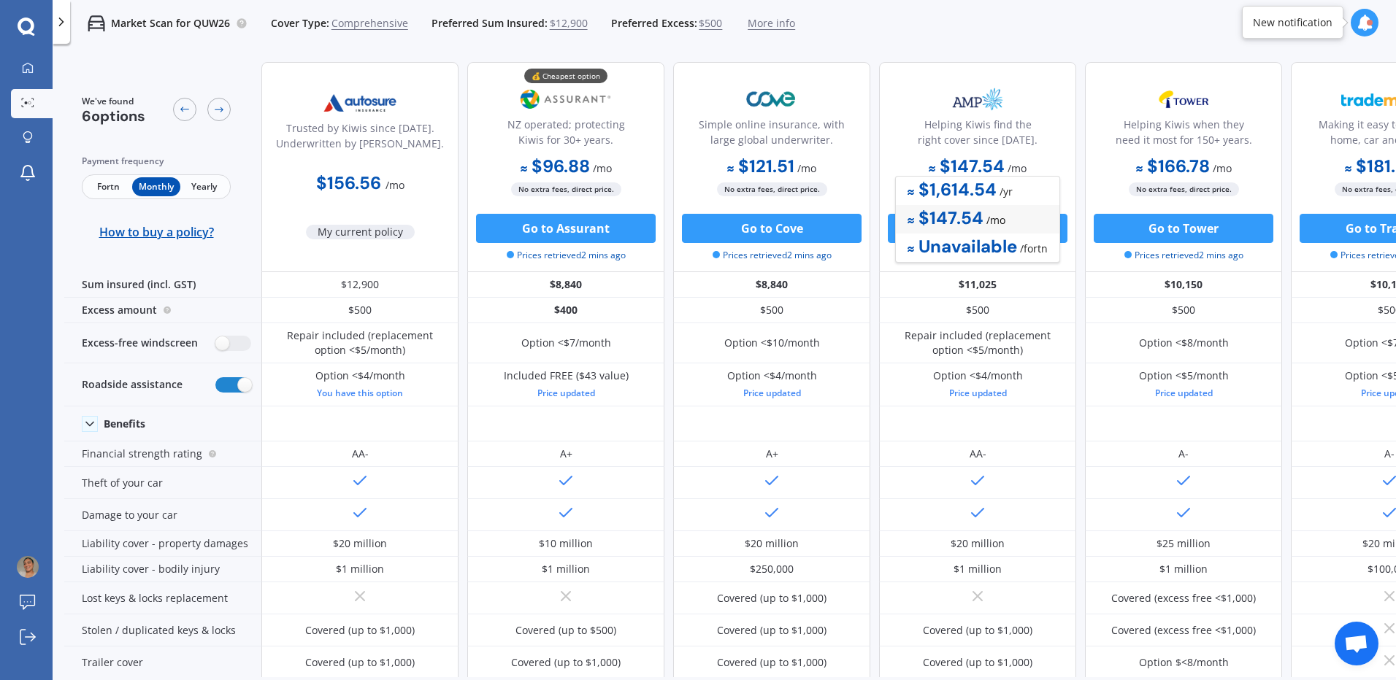
click at [931, 166] on icon at bounding box center [931, 169] width 7 height 7
click at [204, 195] on span "Yearly" at bounding box center [203, 186] width 47 height 19
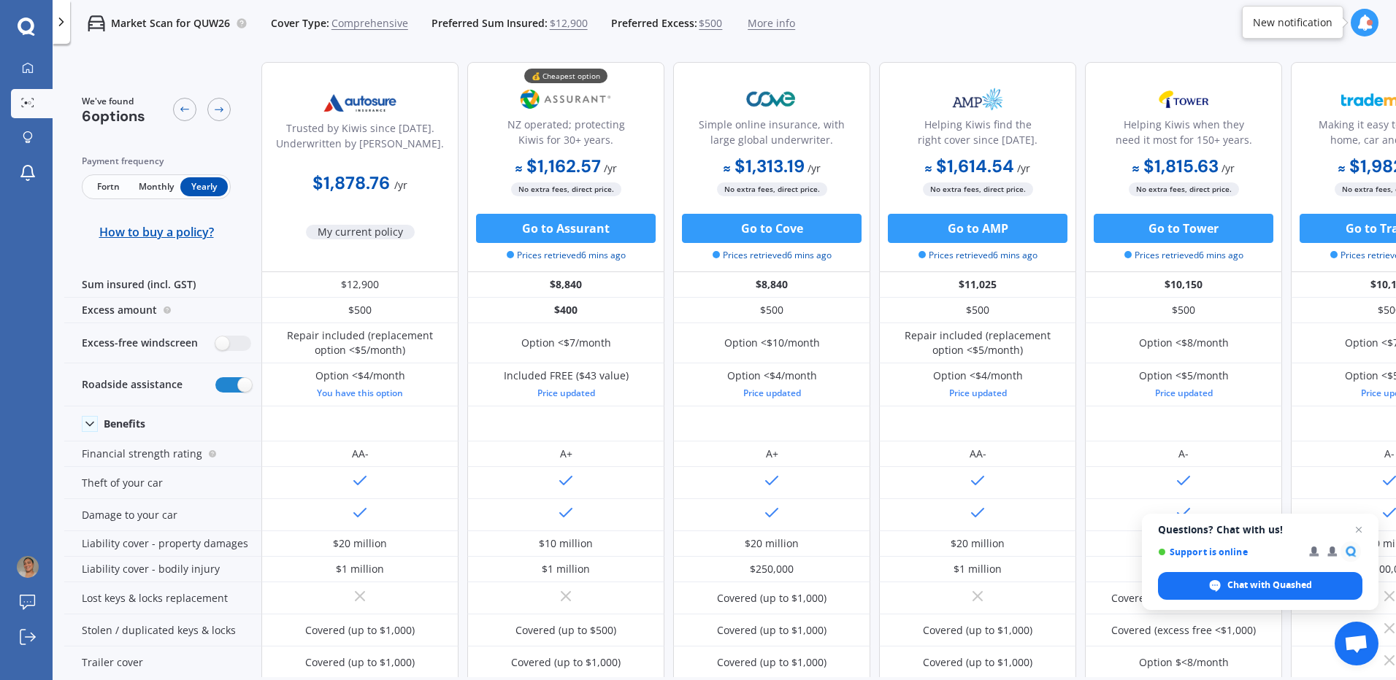
click at [167, 185] on span "Monthly" at bounding box center [155, 186] width 47 height 19
